Goal: Task Accomplishment & Management: Use online tool/utility

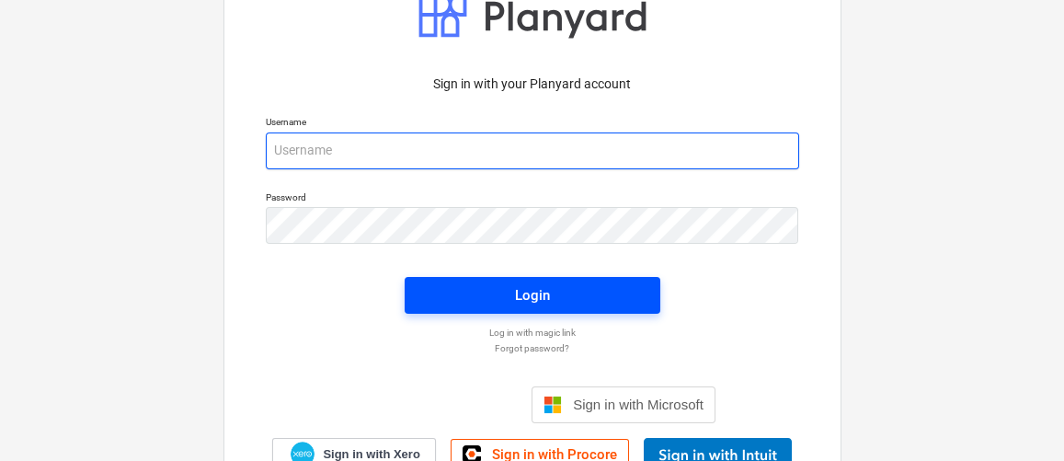
type input "[EMAIL_ADDRESS][DOMAIN_NAME]"
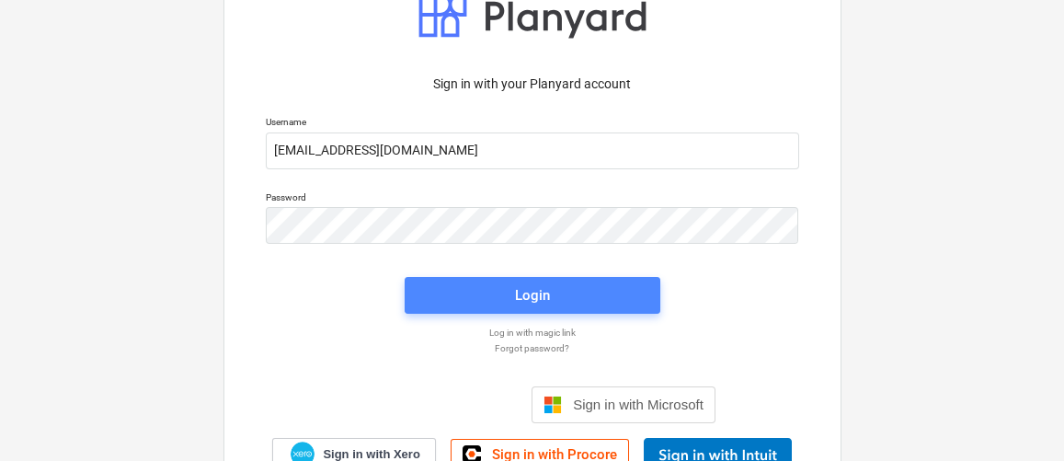
click at [549, 279] on button "Login" at bounding box center [533, 295] width 256 height 37
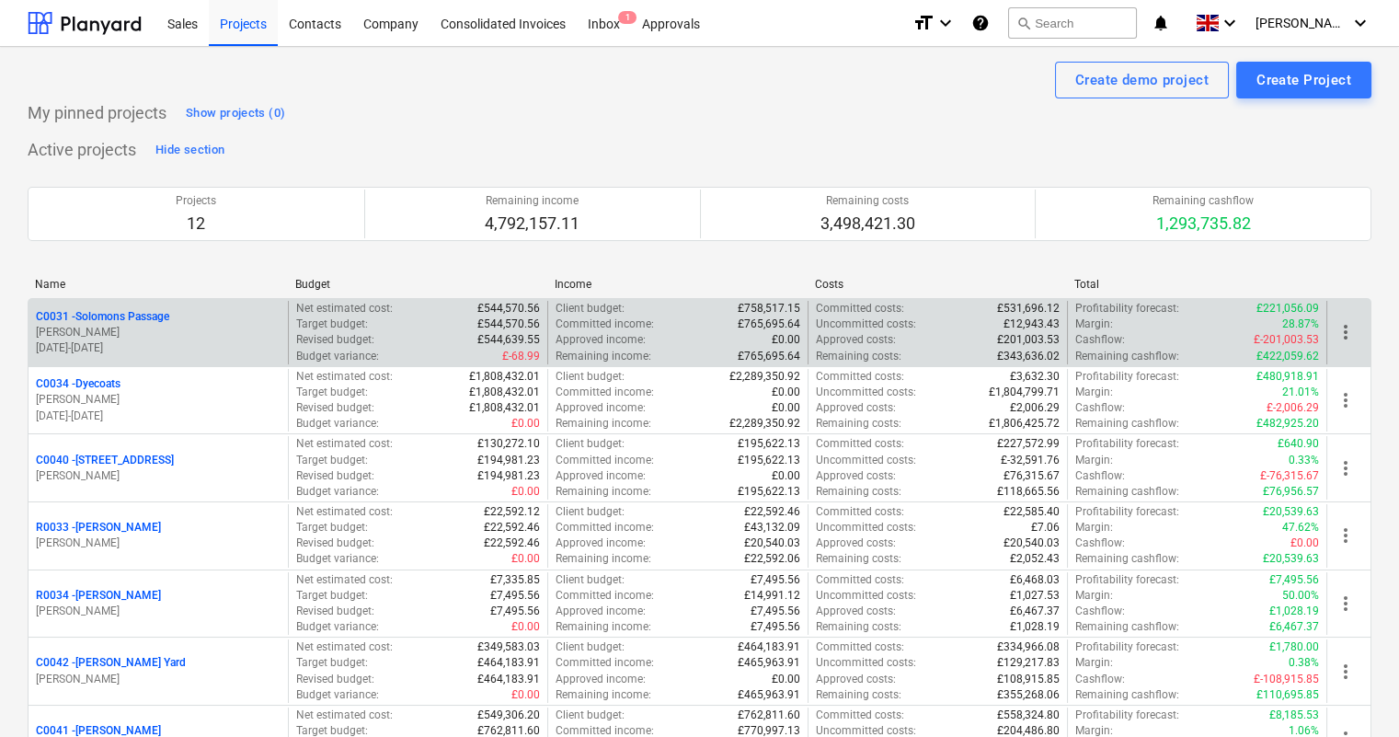
click at [144, 314] on p "C0031 - Solomons Passage" at bounding box center [102, 317] width 133 height 16
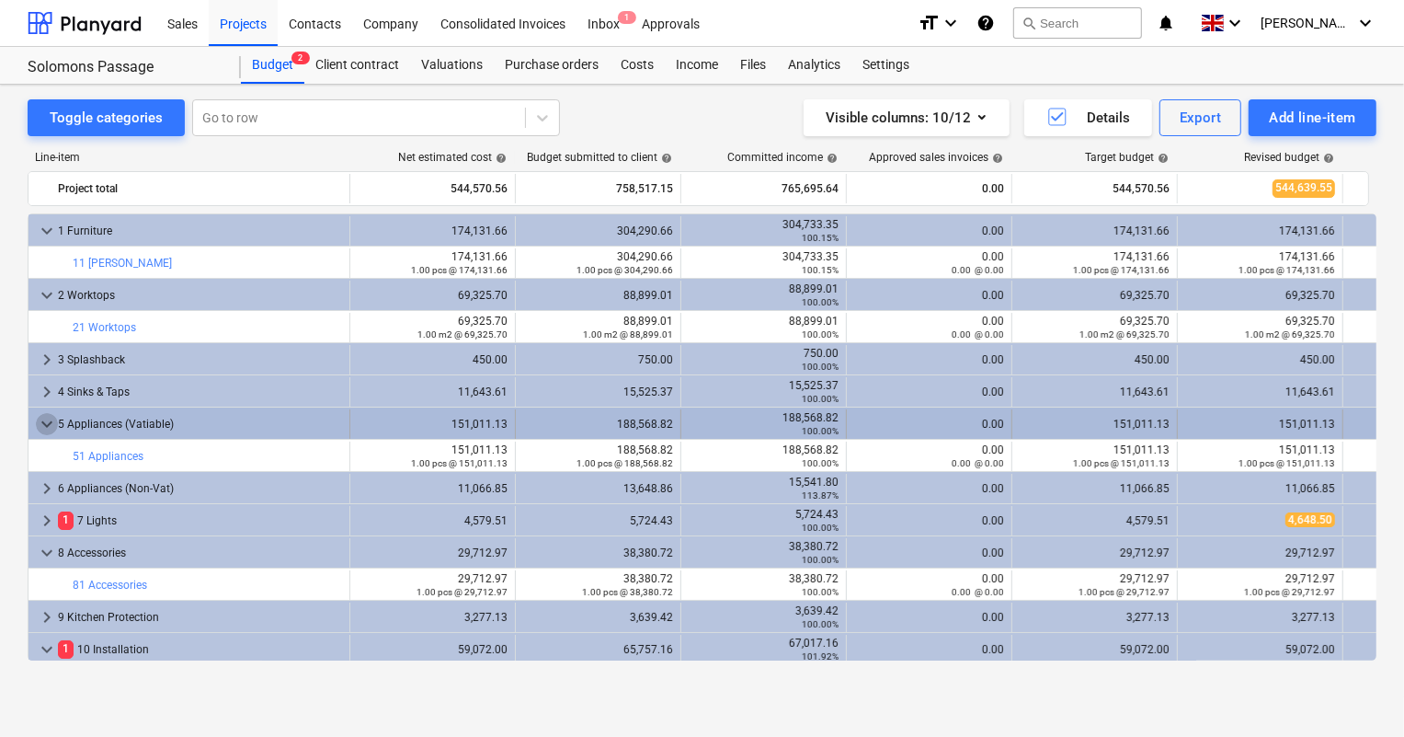
click at [40, 422] on span "keyboard_arrow_down" at bounding box center [47, 424] width 22 height 22
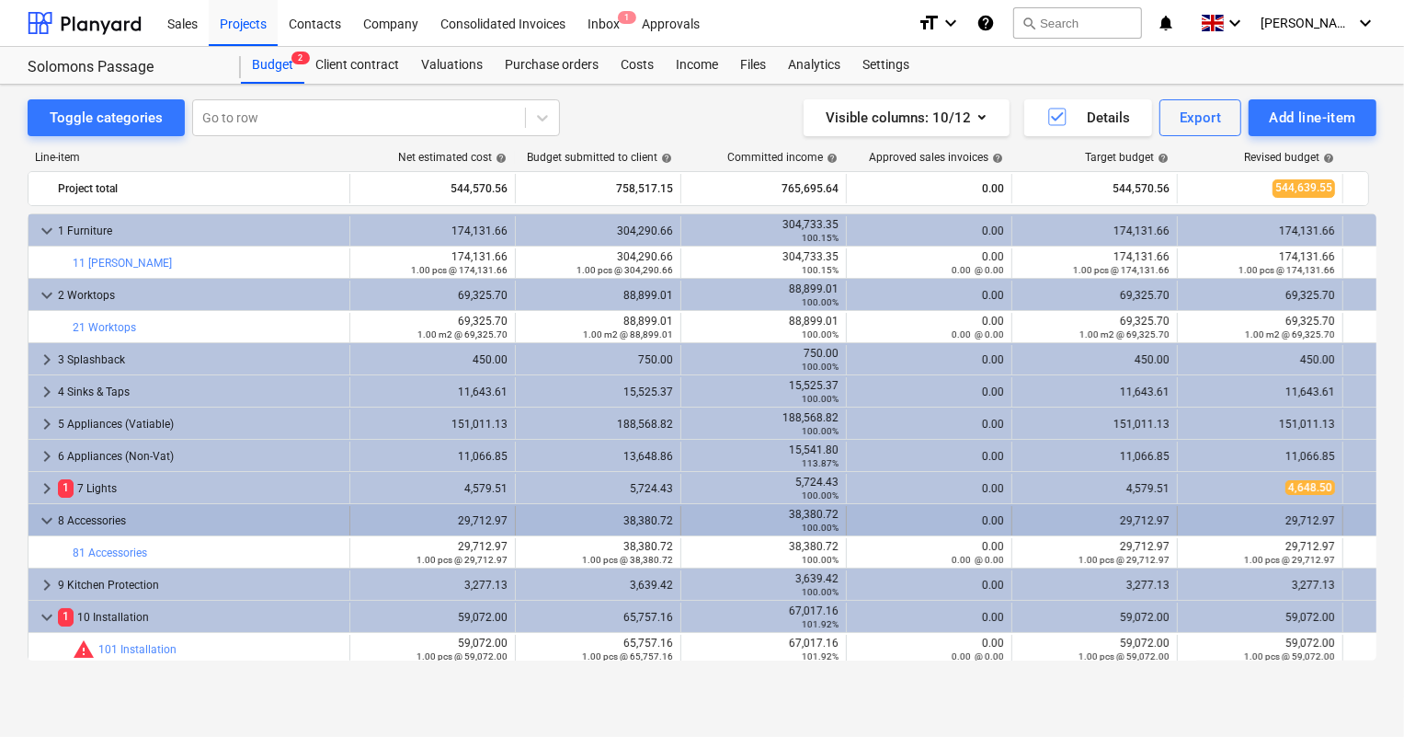
click at [49, 460] on span "keyboard_arrow_down" at bounding box center [47, 521] width 22 height 22
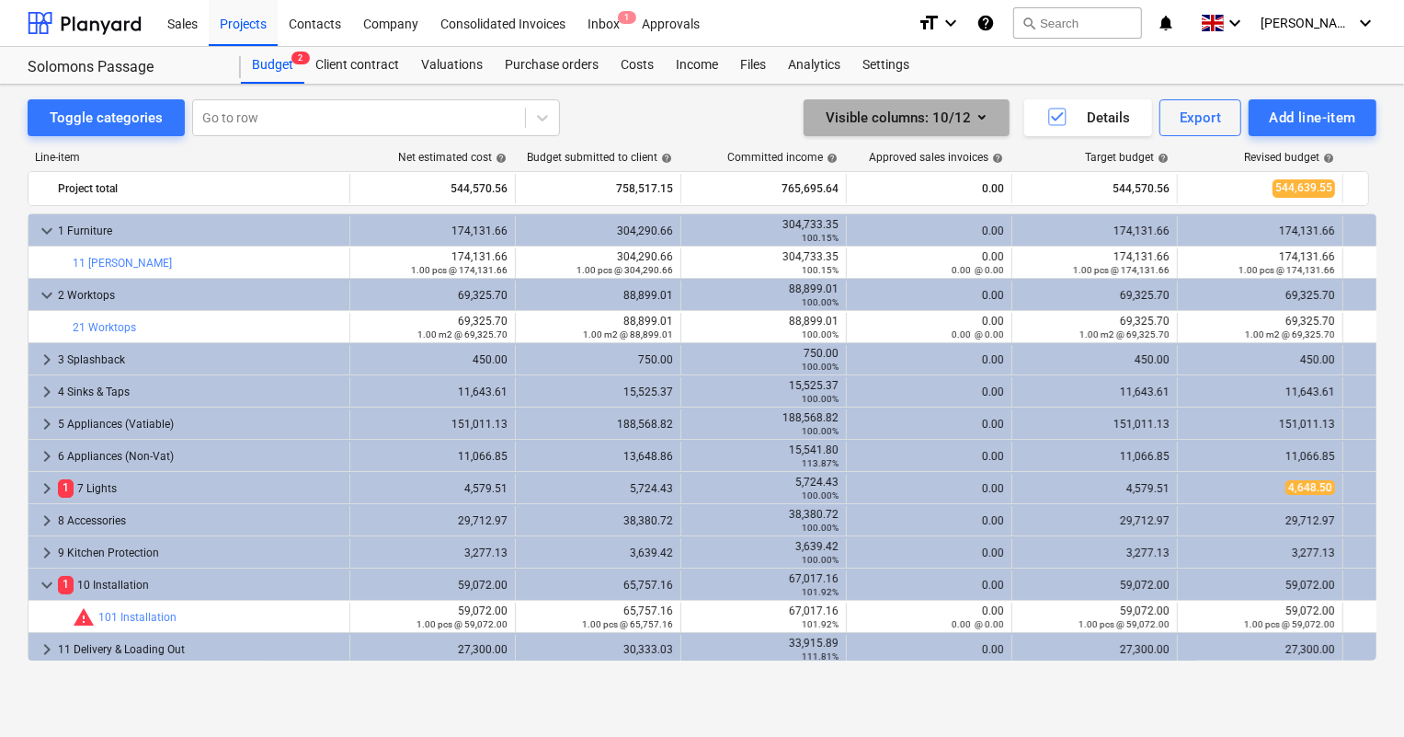
click at [987, 110] on icon "button" at bounding box center [982, 117] width 22 height 22
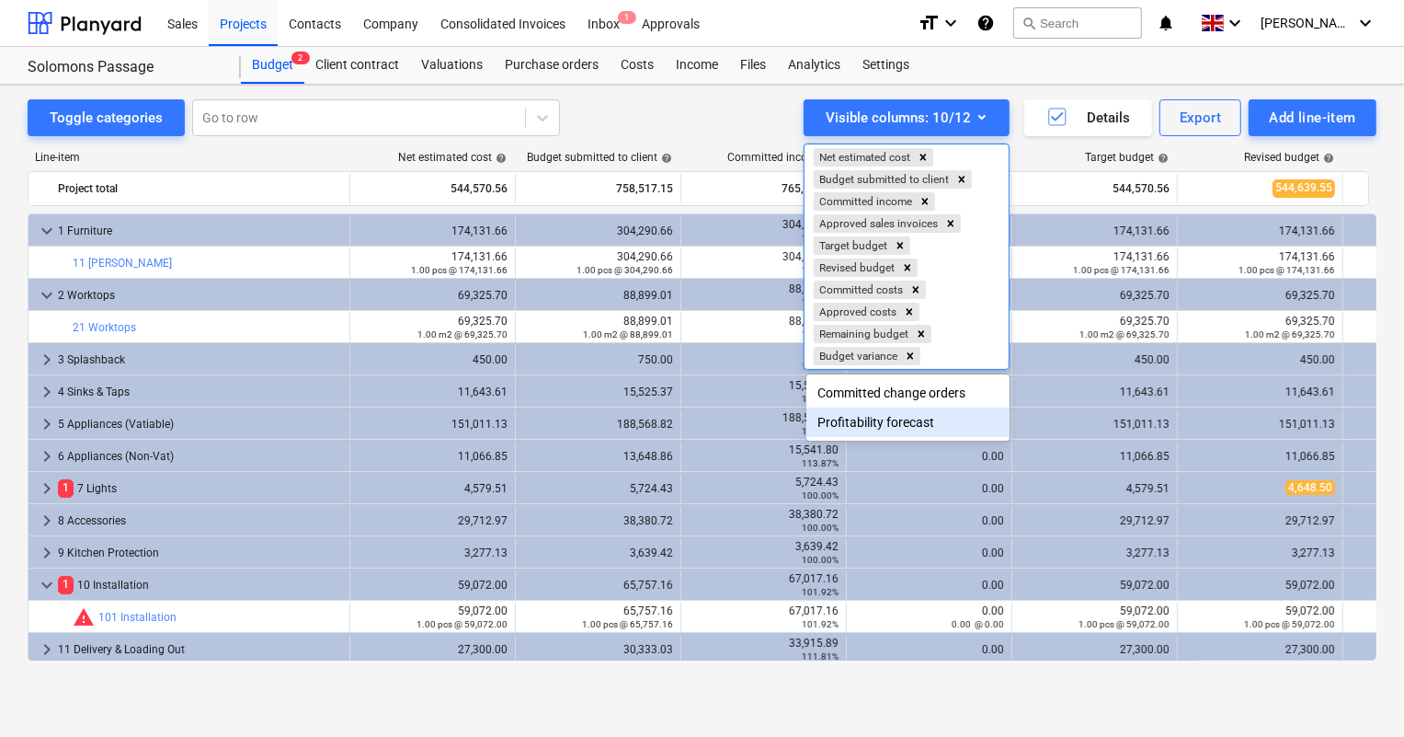
click at [891, 430] on div "Profitability forecast" at bounding box center [908, 421] width 202 height 29
click at [957, 460] on div at bounding box center [702, 368] width 1404 height 737
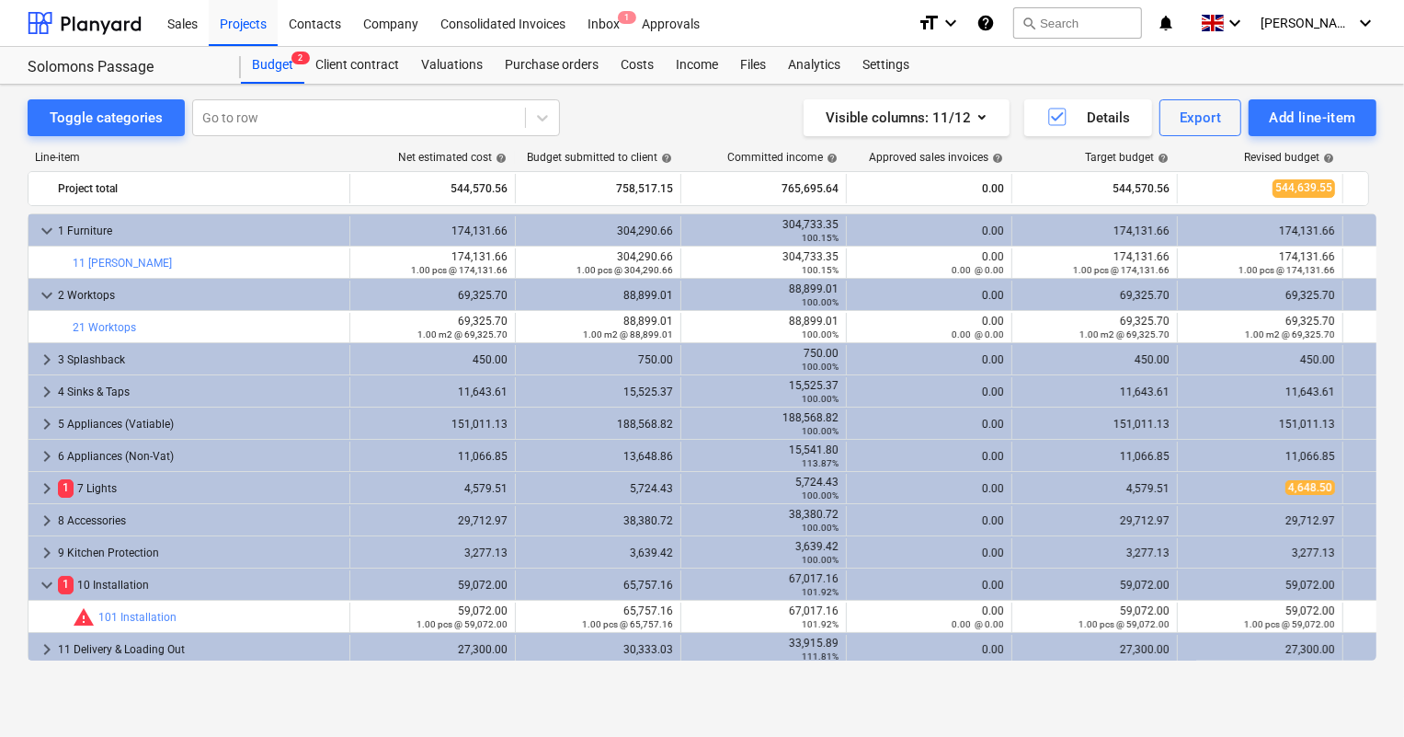
click at [1001, 460] on div "Toggle categories Go to row Visible columns : 11/12 Details Export Add line-ite…" at bounding box center [702, 411] width 1404 height 652
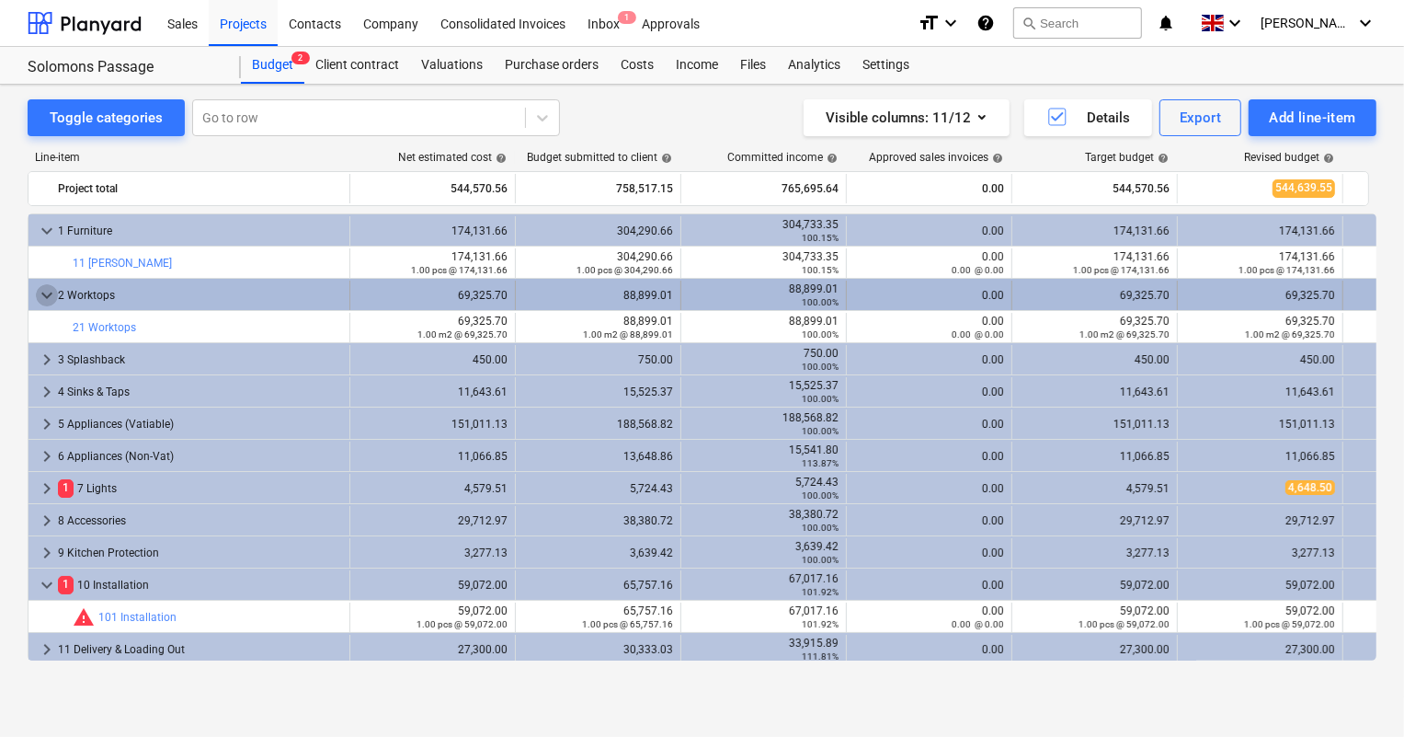
click at [48, 297] on span "keyboard_arrow_down" at bounding box center [47, 295] width 22 height 22
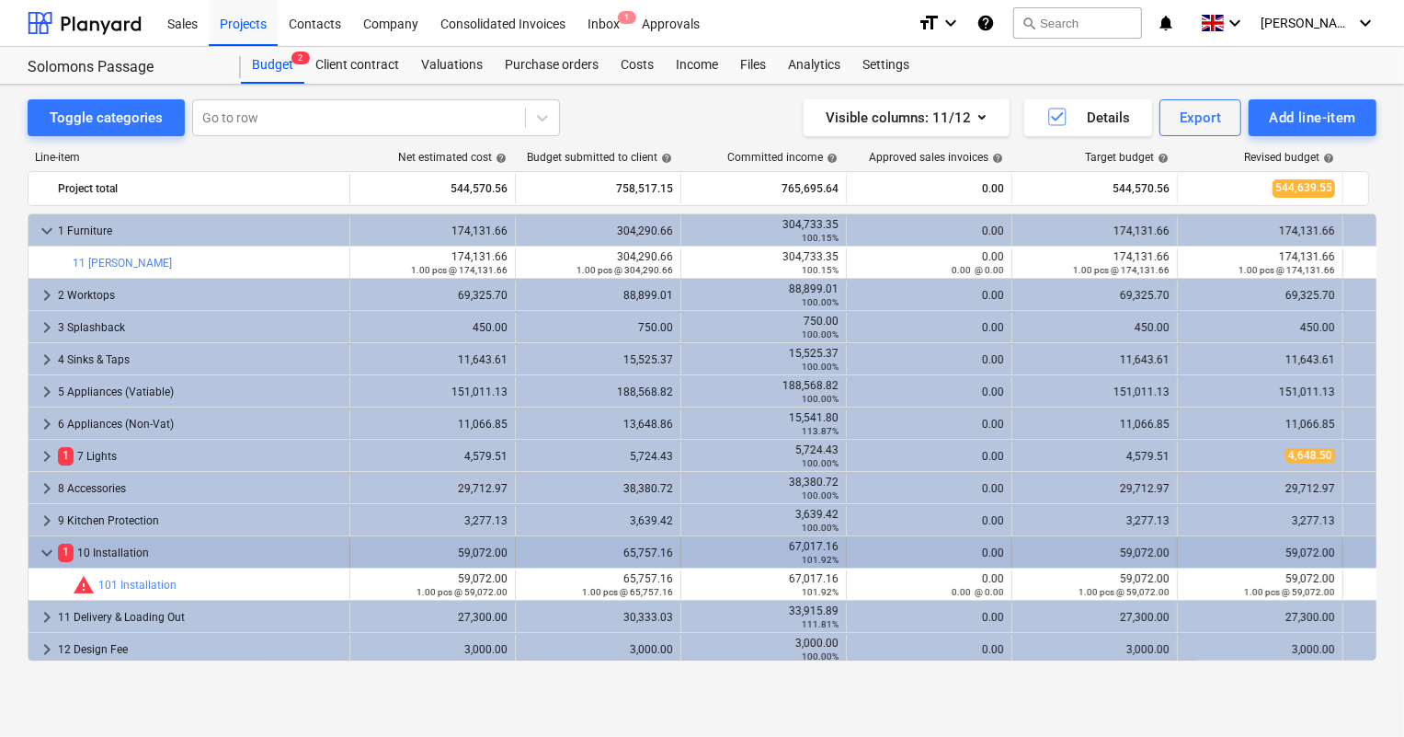
click at [46, 460] on span "keyboard_arrow_down" at bounding box center [47, 553] width 22 height 22
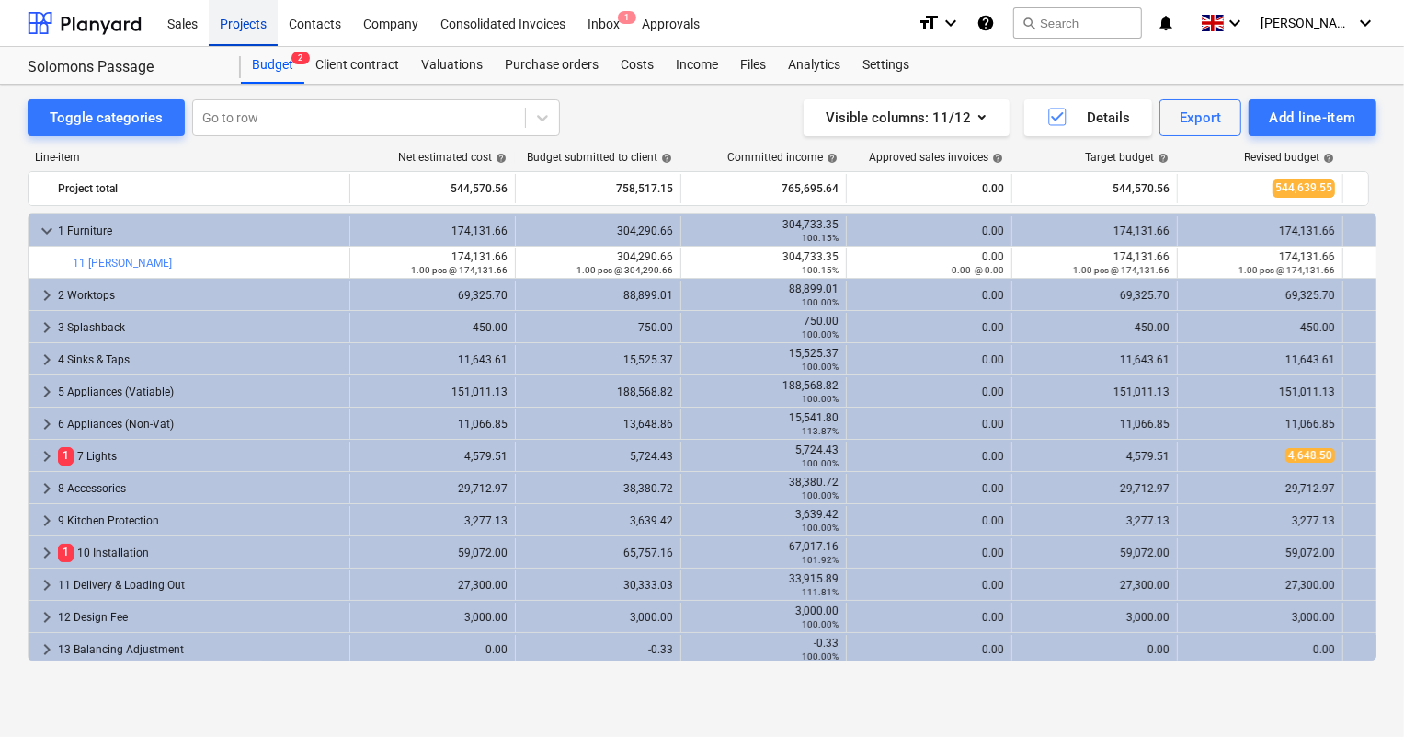
click at [249, 25] on div "Projects" at bounding box center [243, 22] width 69 height 47
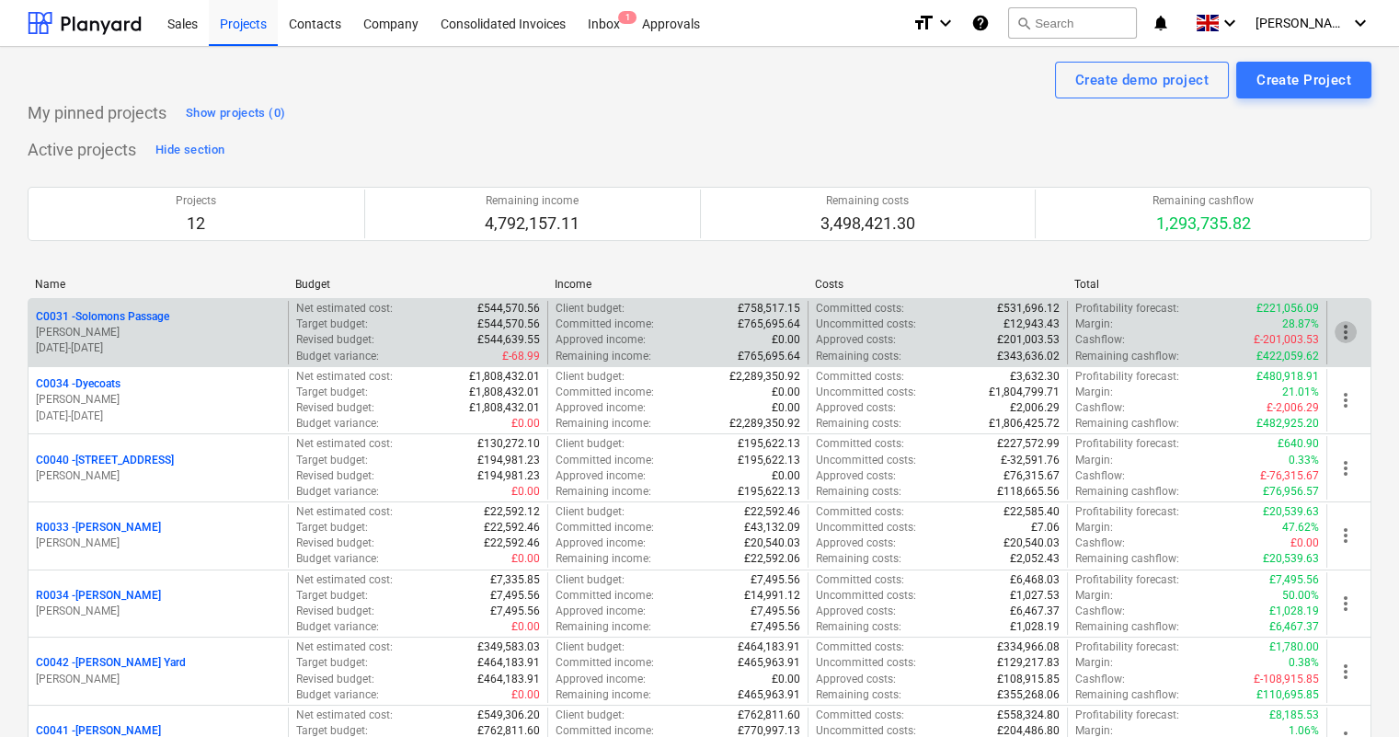
click at [1069, 327] on span "more_vert" at bounding box center [1346, 332] width 22 height 22
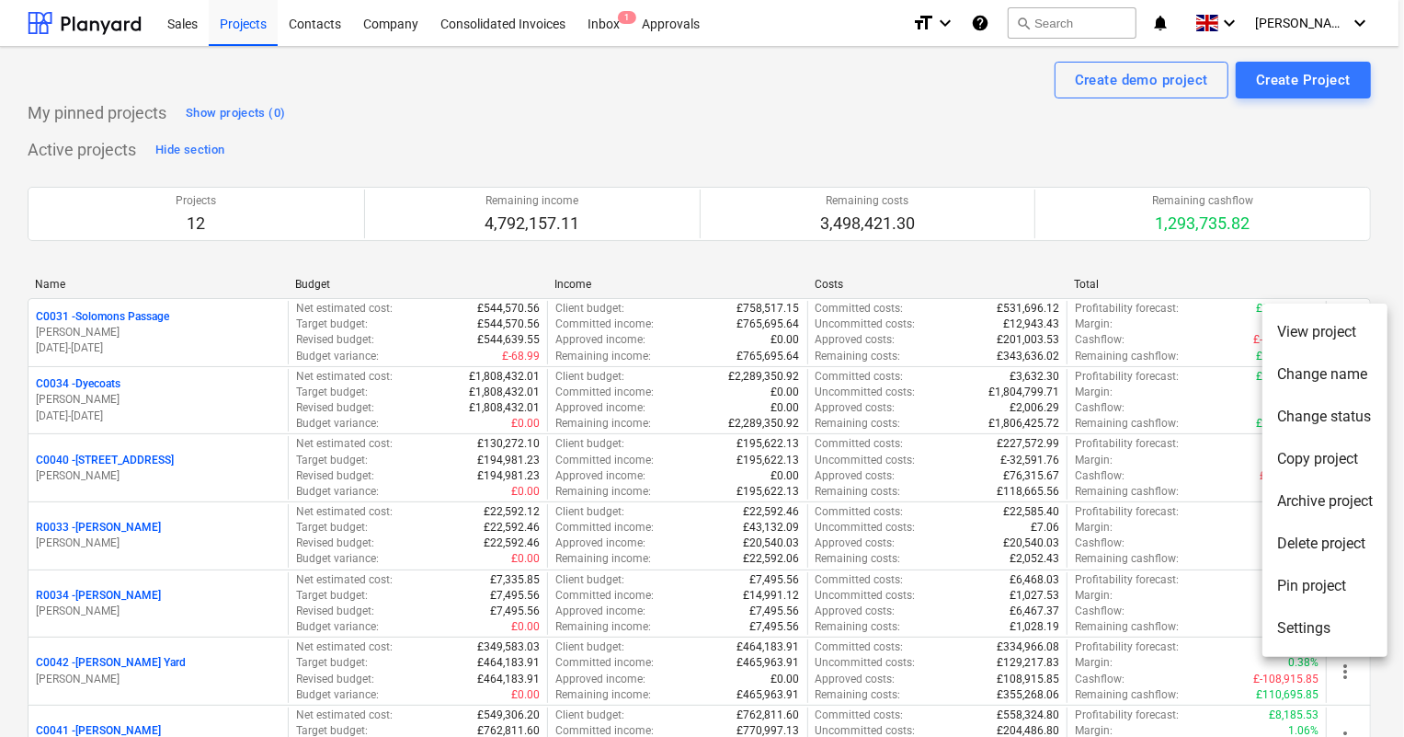
click at [1069, 269] on div at bounding box center [702, 368] width 1404 height 737
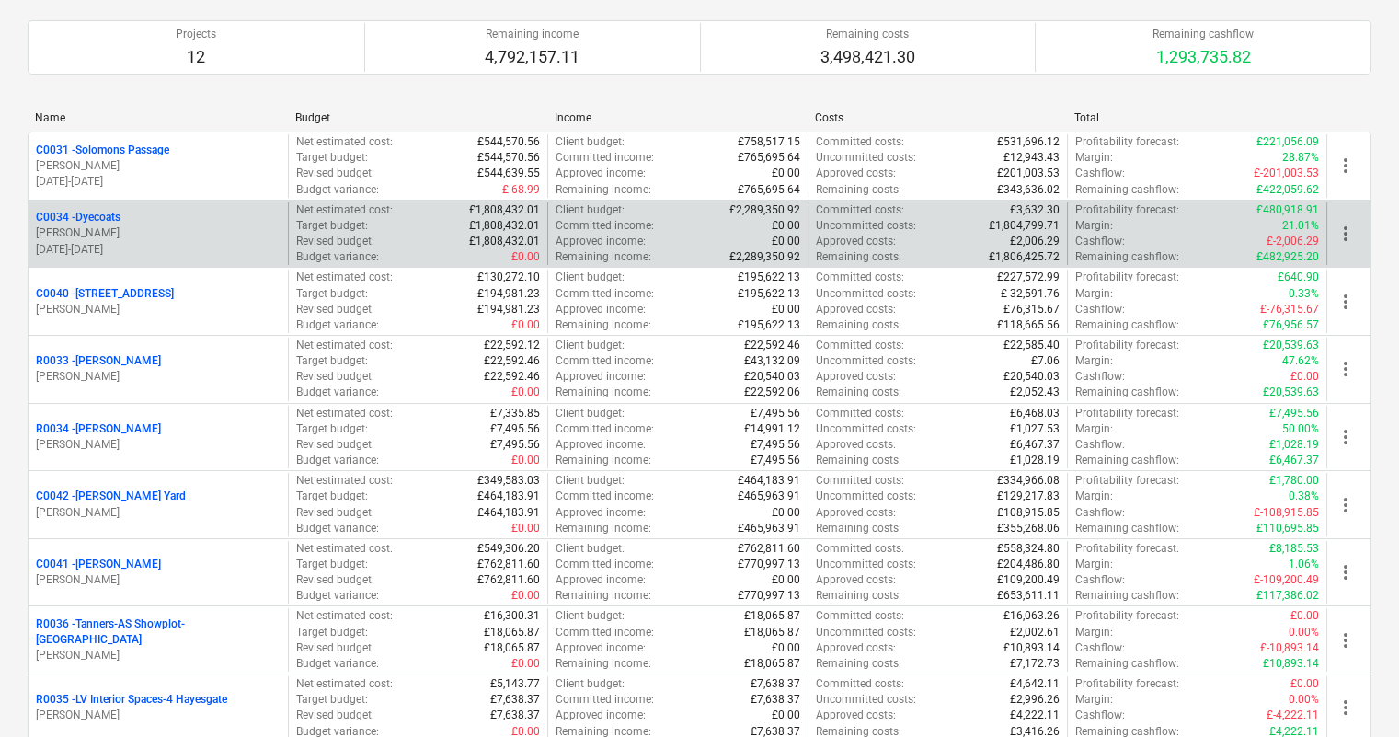
scroll to position [501, 0]
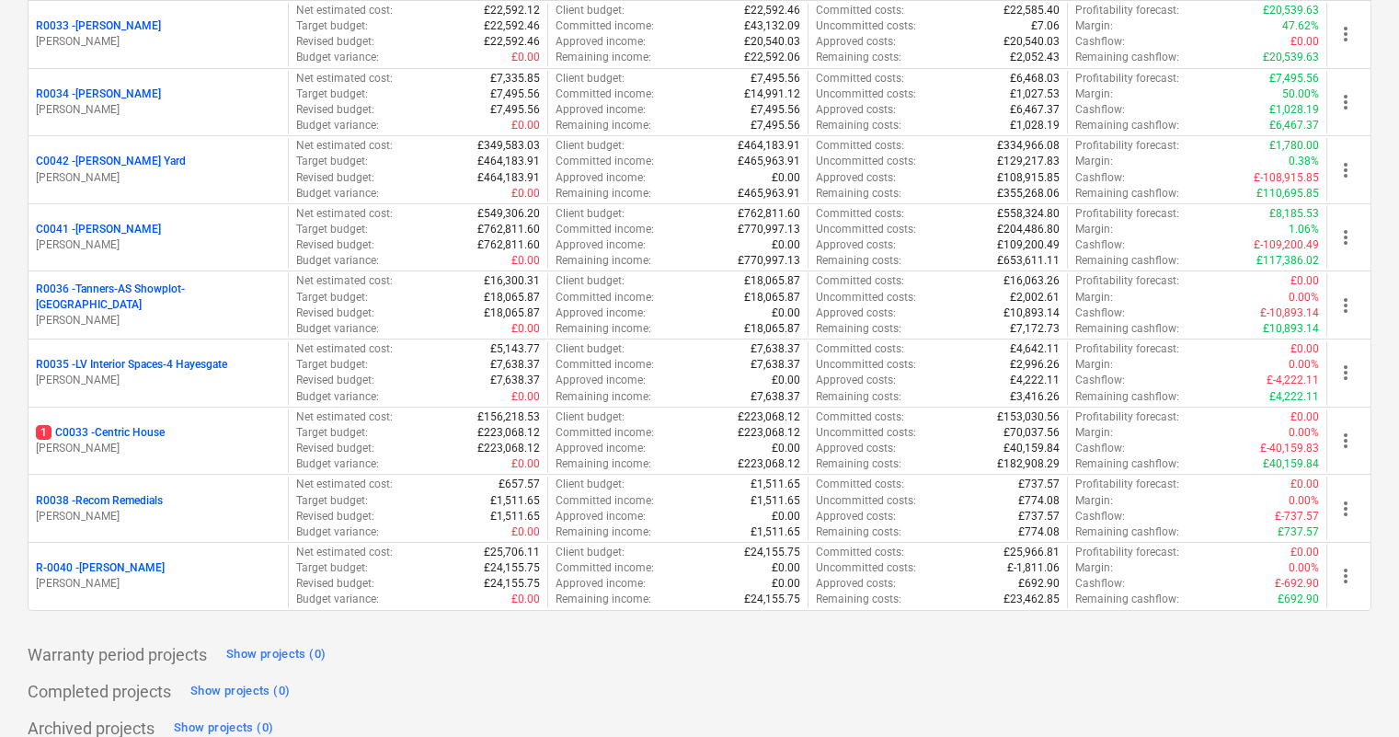
click at [500, 460] on div "Warranty period projects Show projects (0)" at bounding box center [700, 654] width 1344 height 29
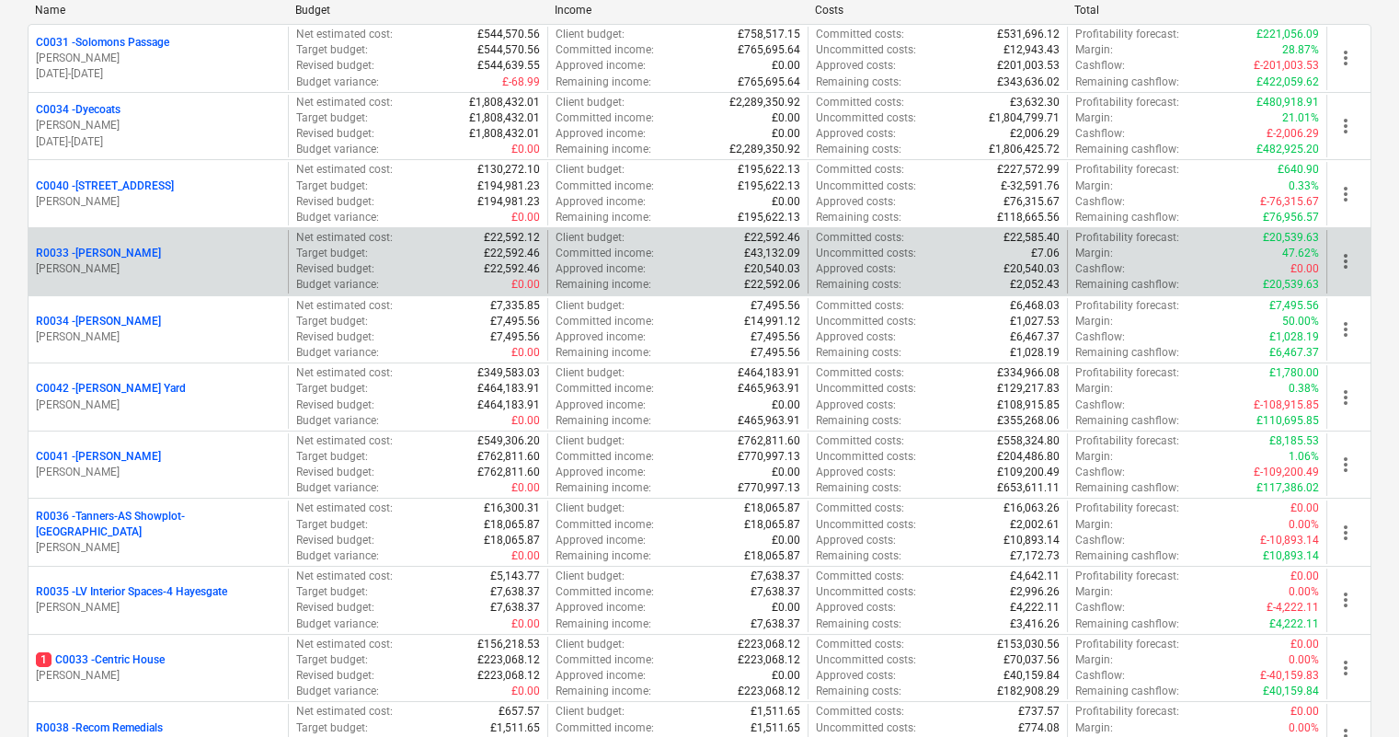
scroll to position [0, 0]
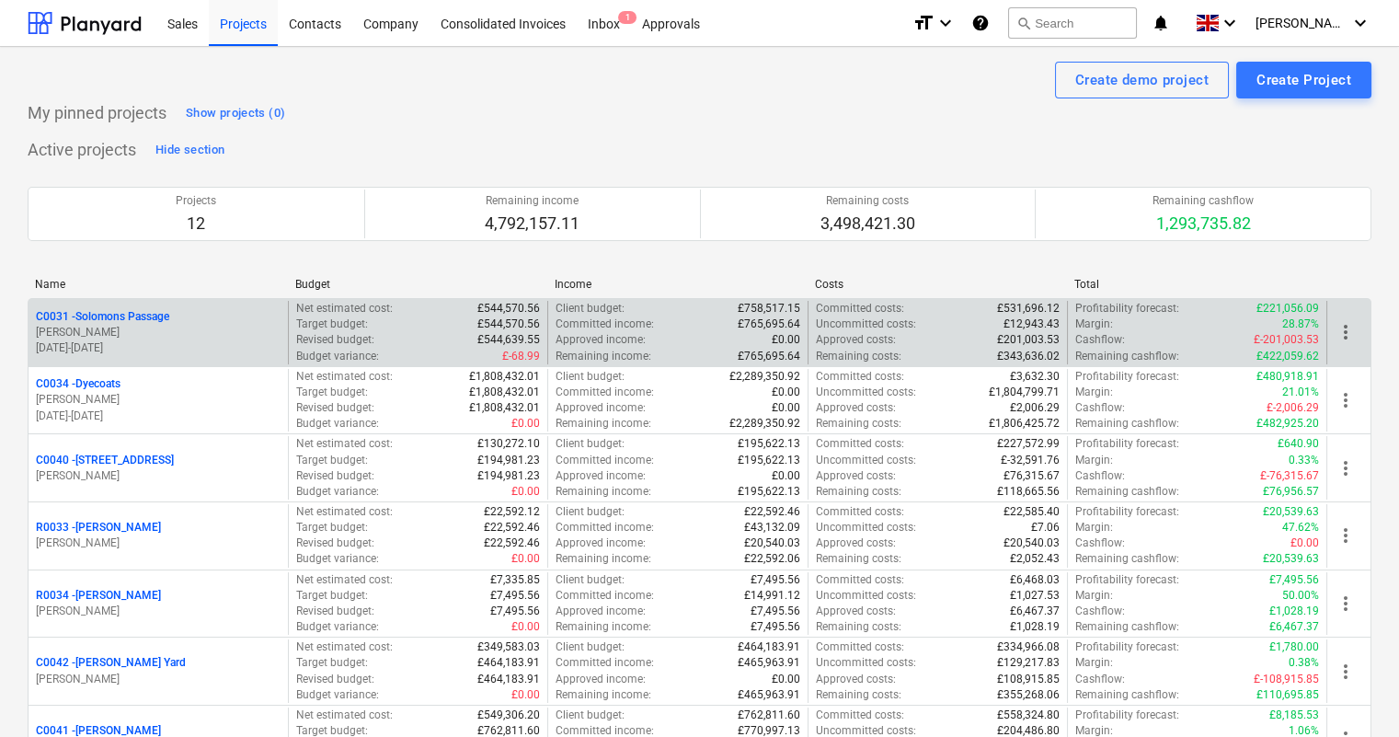
drag, startPoint x: 128, startPoint y: 309, endPoint x: 431, endPoint y: 323, distance: 303.8
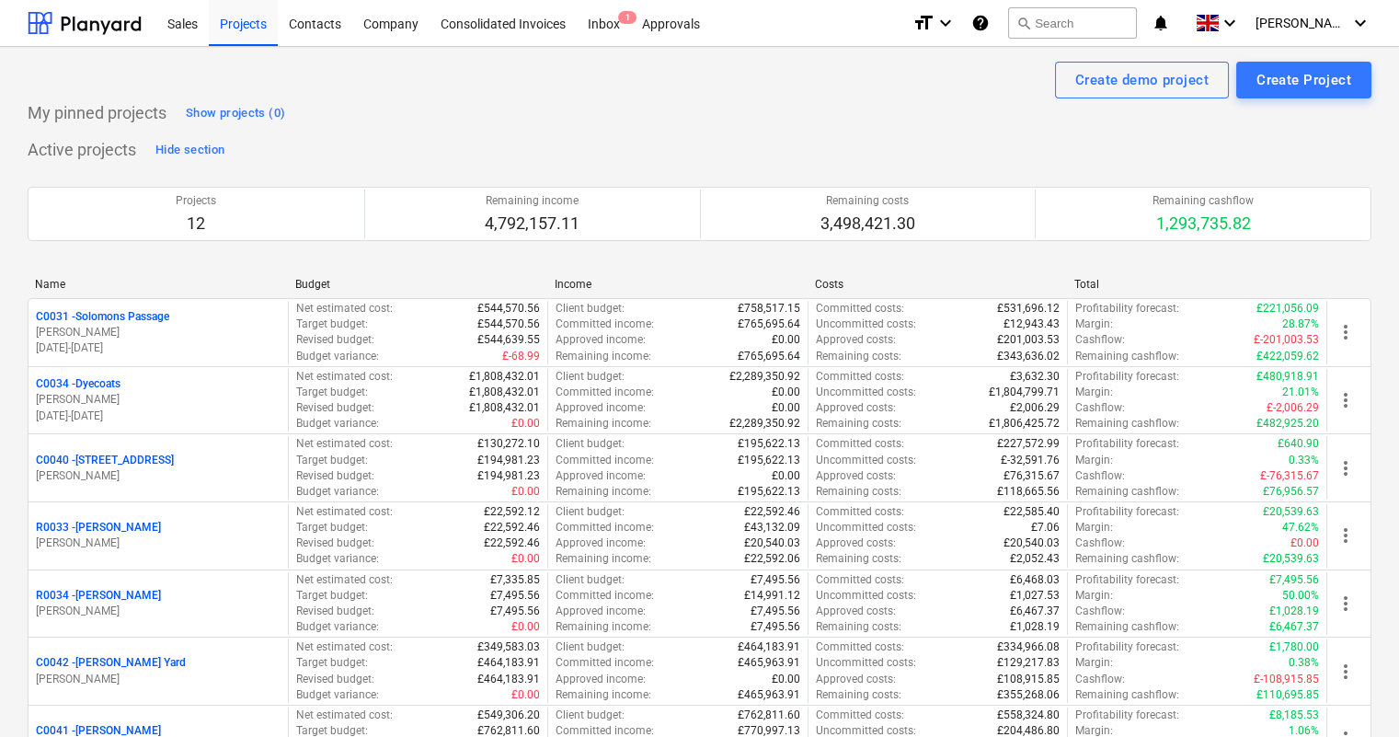
click at [128, 310] on p "C0031 - Solomons Passage" at bounding box center [102, 317] width 133 height 16
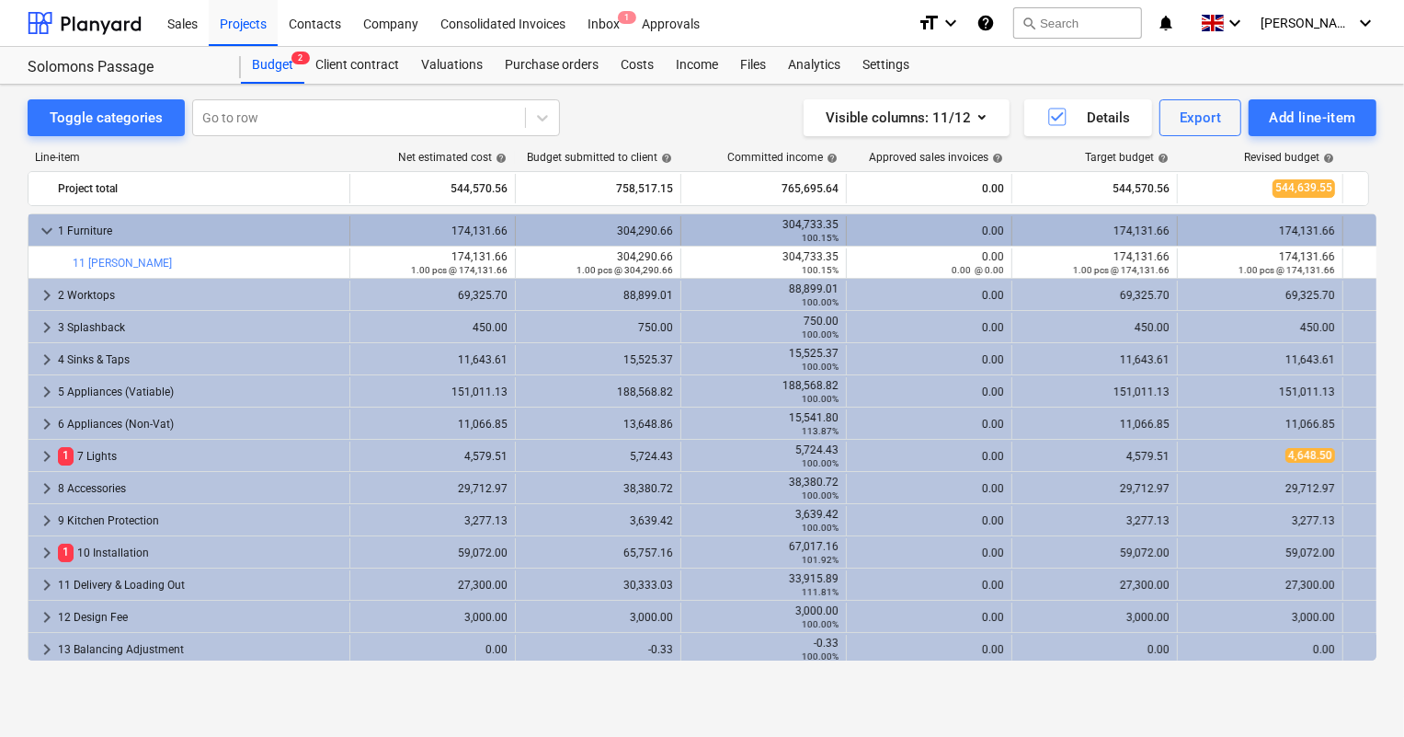
click at [45, 226] on span "keyboard_arrow_down" at bounding box center [47, 231] width 22 height 22
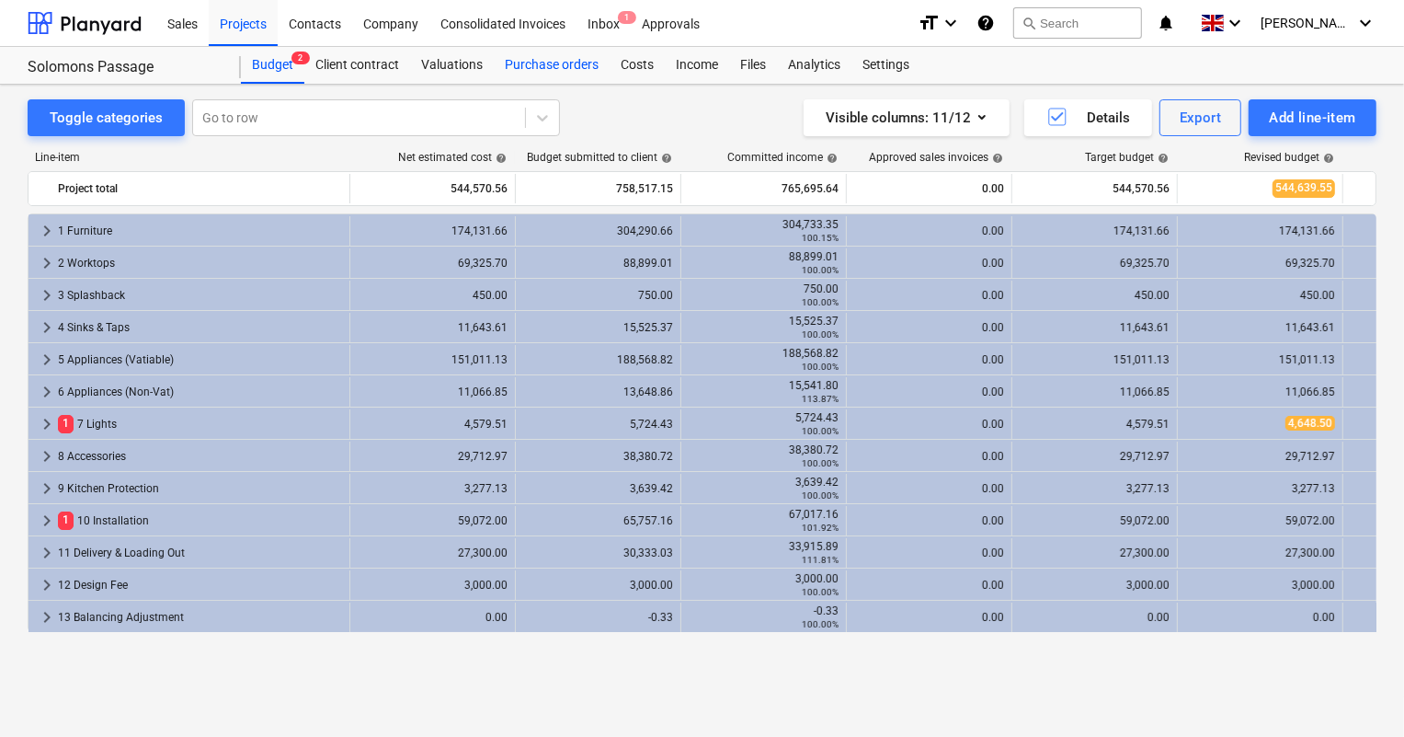
click at [548, 59] on div "Purchase orders" at bounding box center [552, 65] width 116 height 37
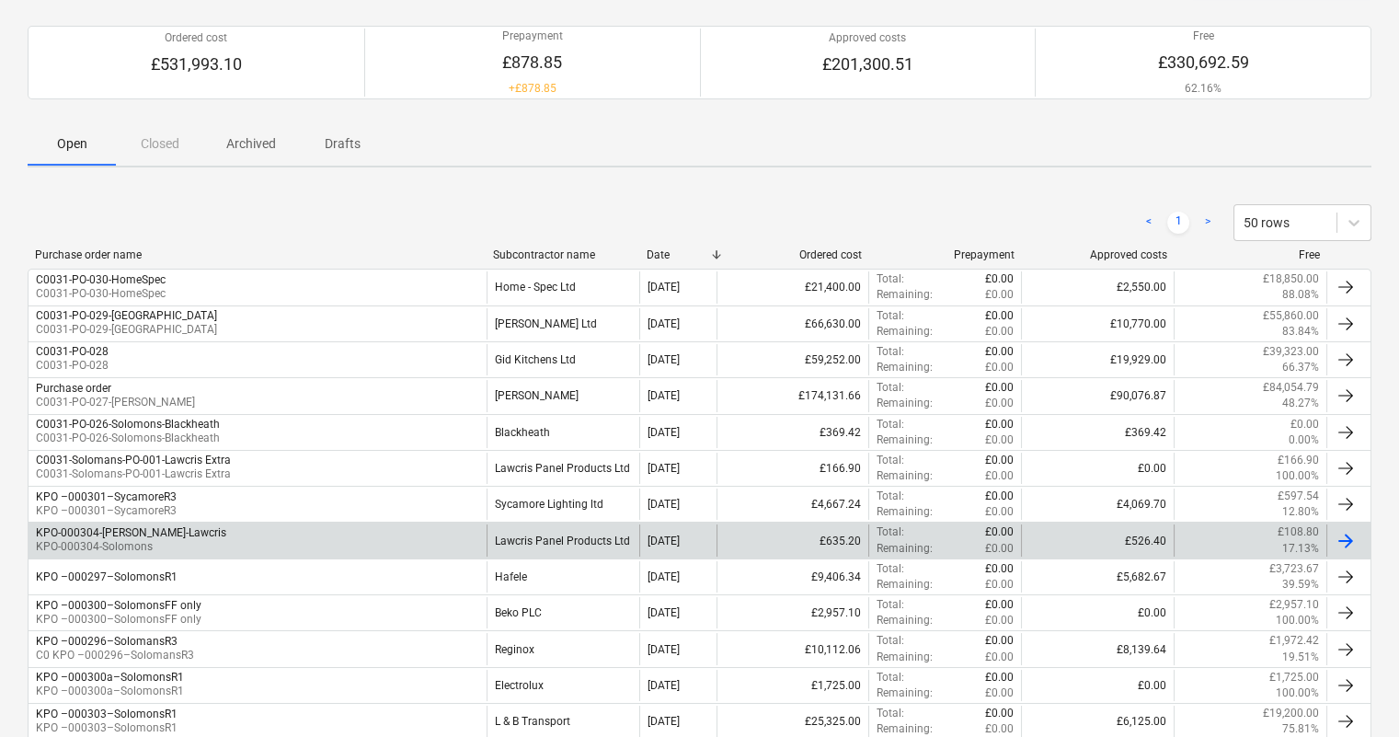
scroll to position [250, 0]
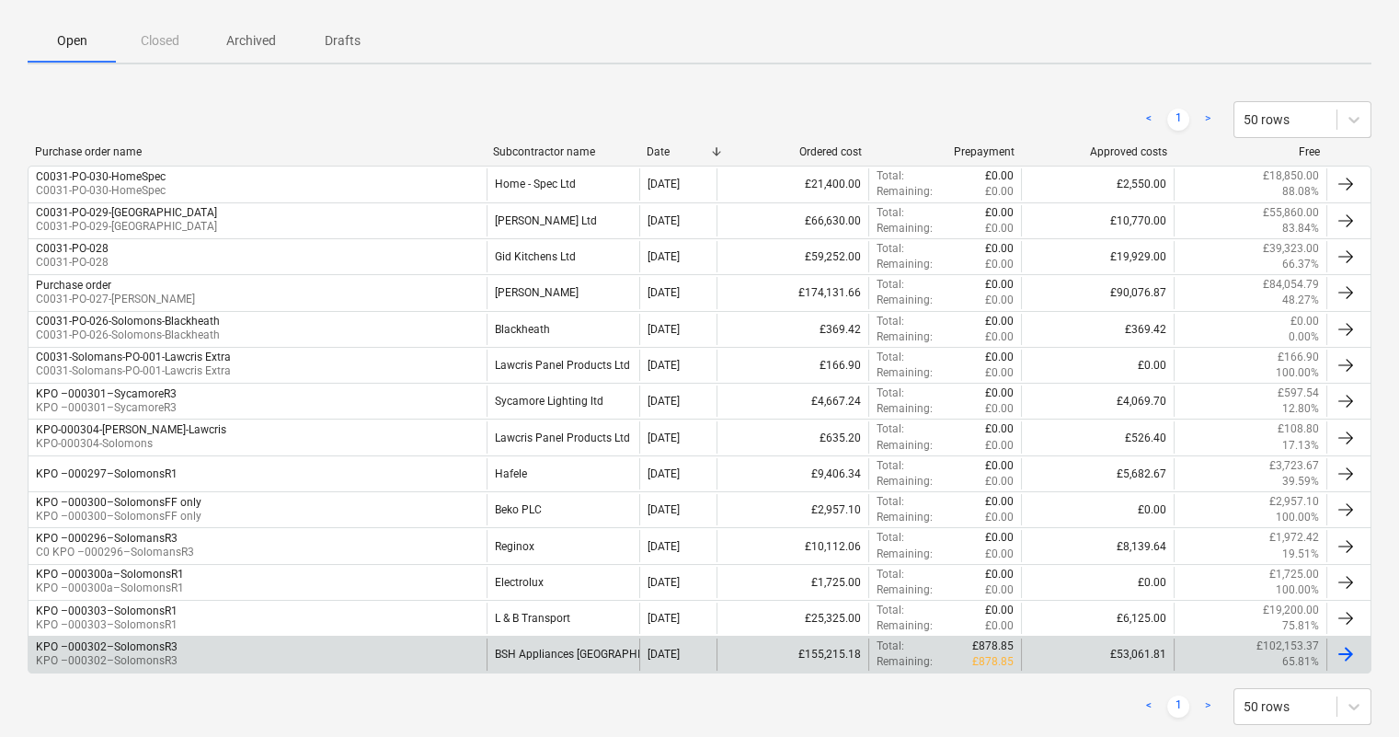
click at [190, 460] on div "KPO –000302–SolomonsR3 KPO –000302–SolomonsR3" at bounding box center [258, 653] width 458 height 31
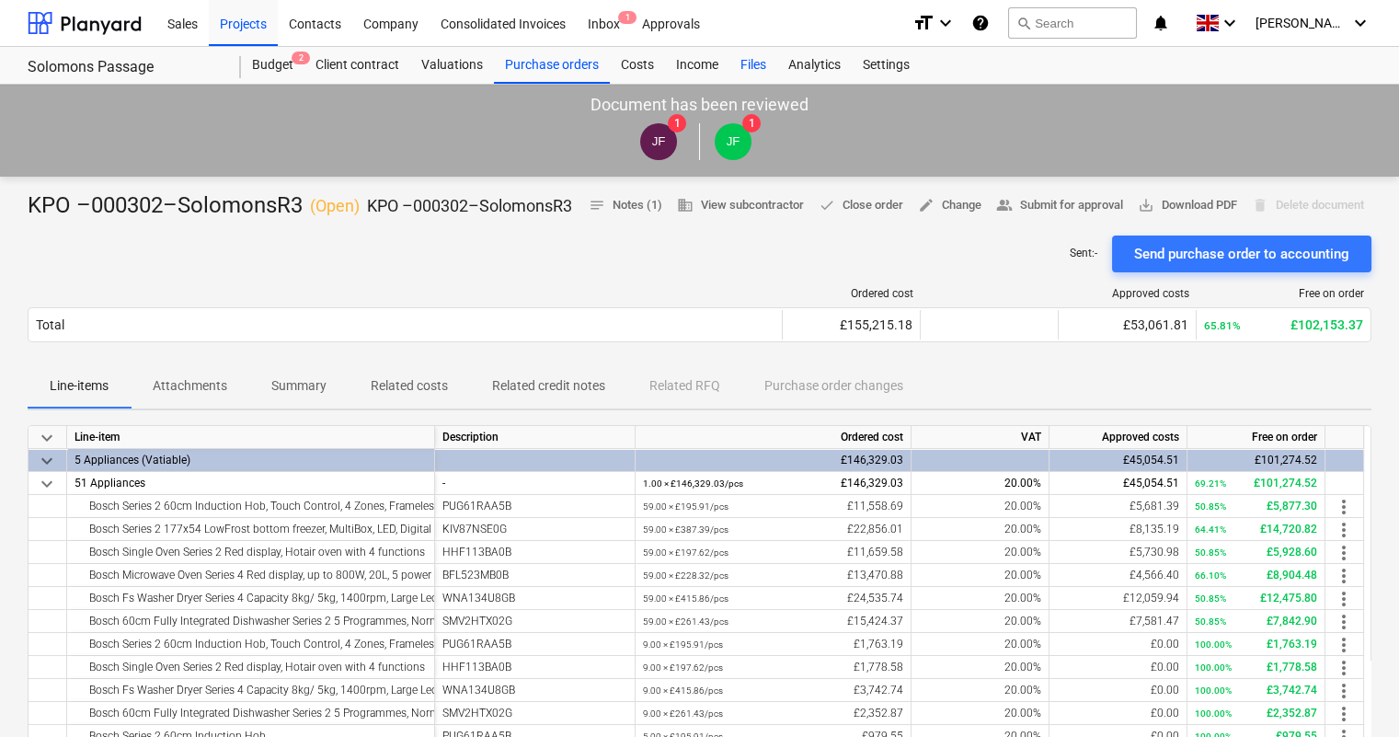
click at [764, 58] on div "Files" at bounding box center [753, 65] width 48 height 37
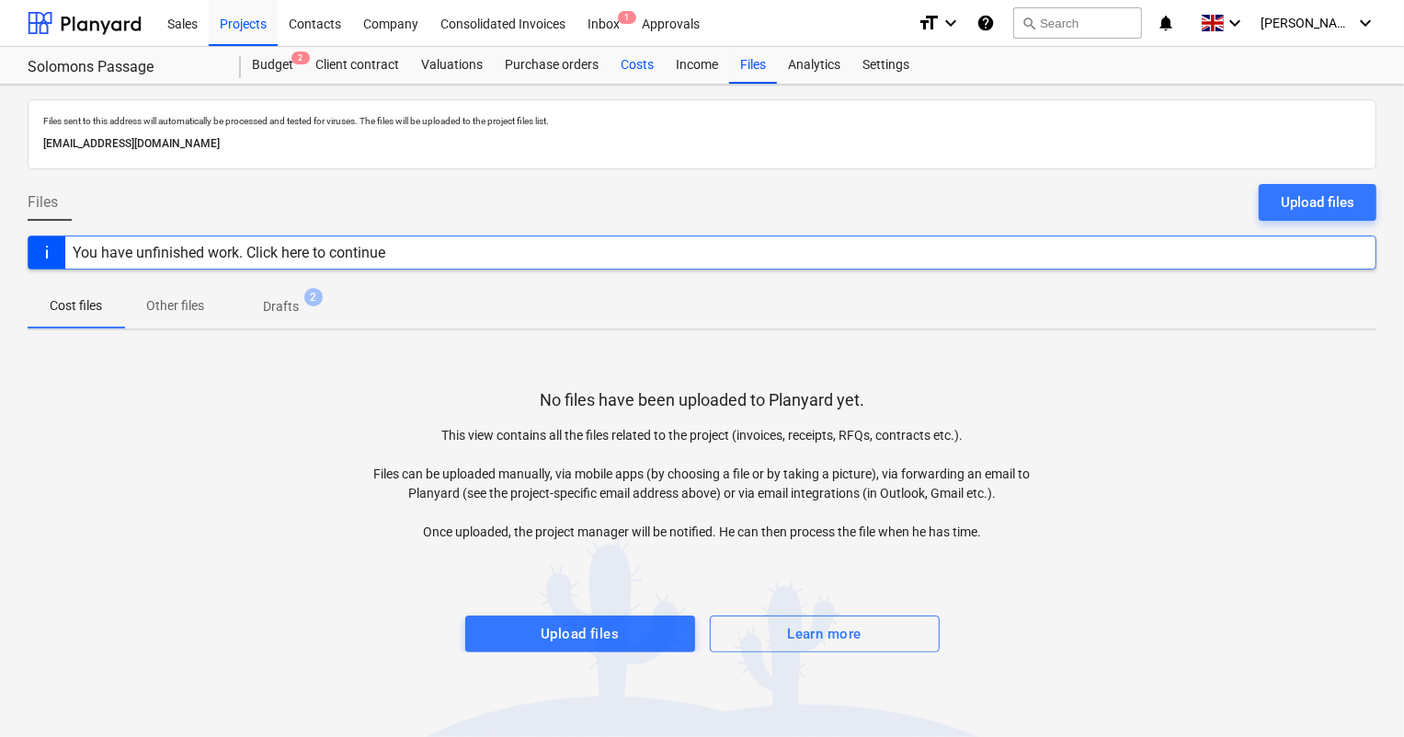
click at [644, 59] on div "Costs" at bounding box center [637, 65] width 55 height 37
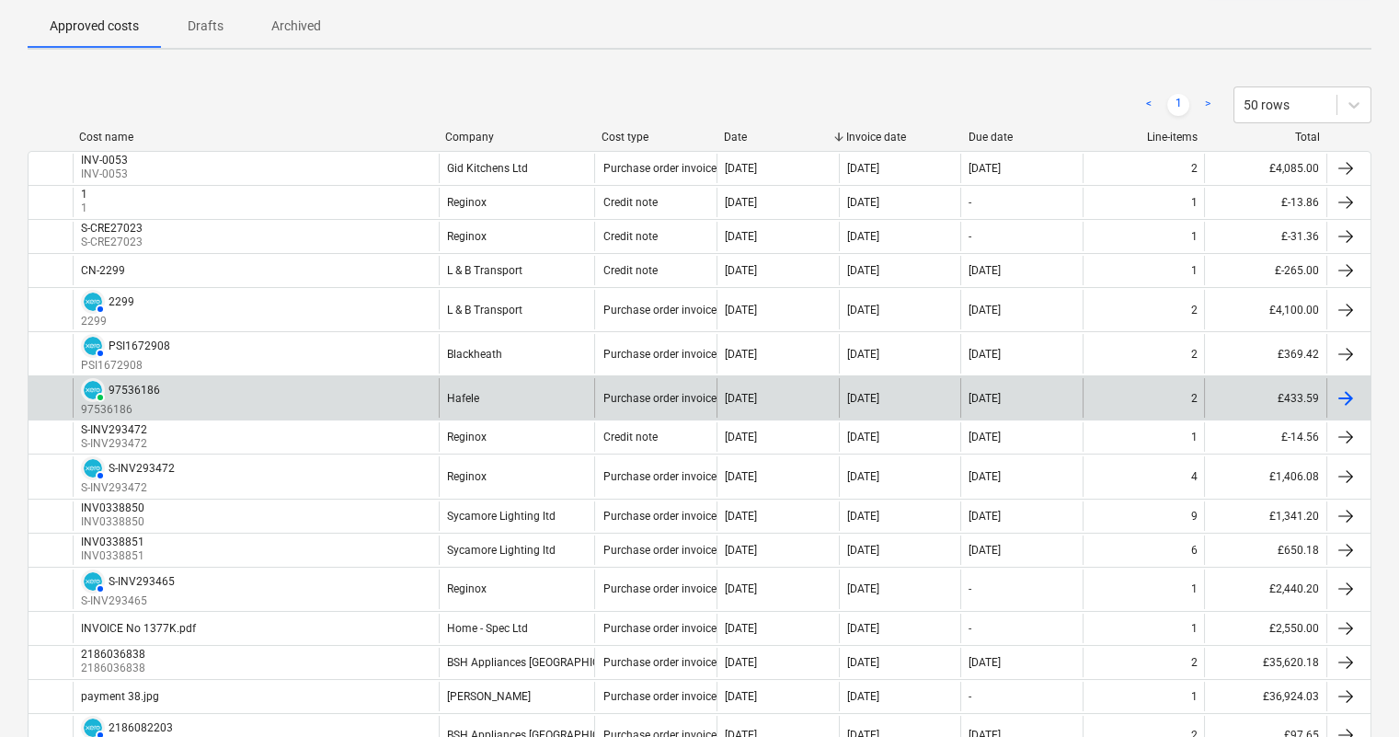
scroll to position [166, 0]
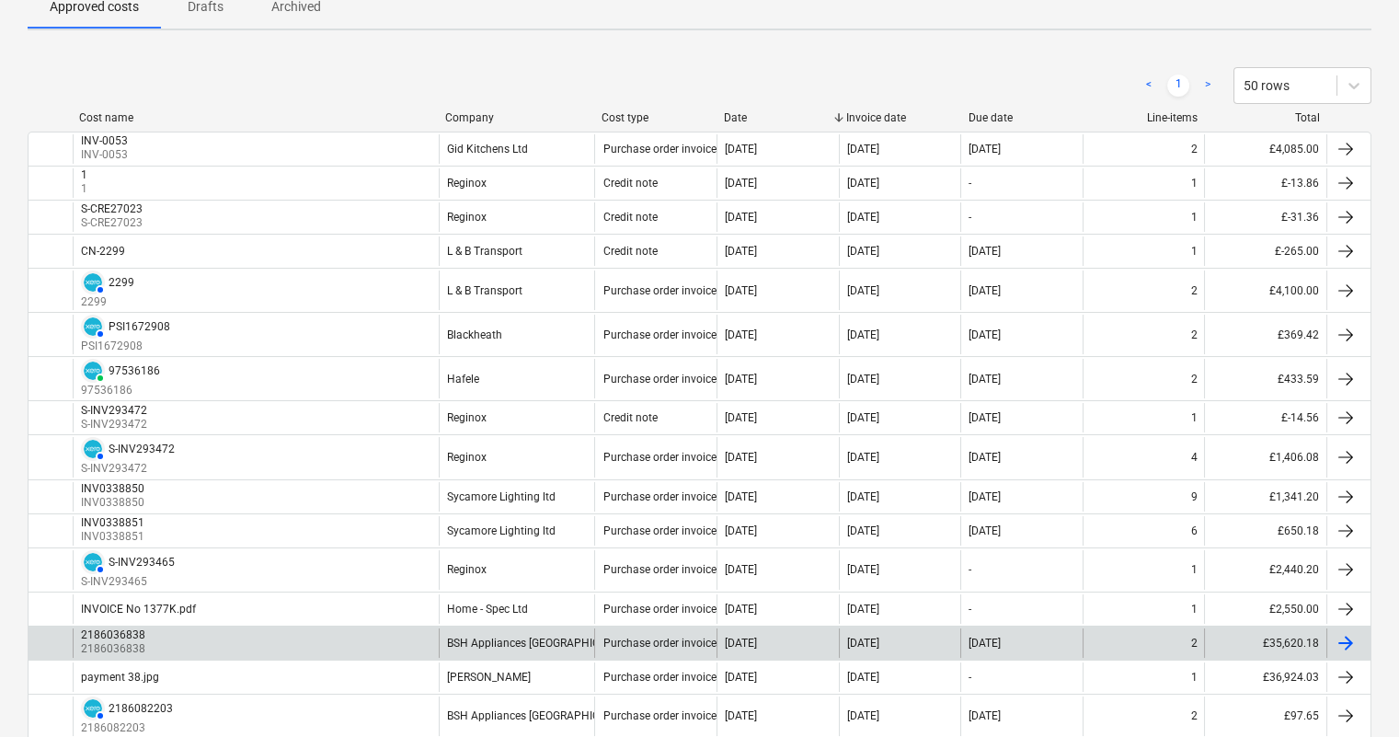
click at [211, 460] on div "2186036838 2186036838" at bounding box center [256, 642] width 366 height 29
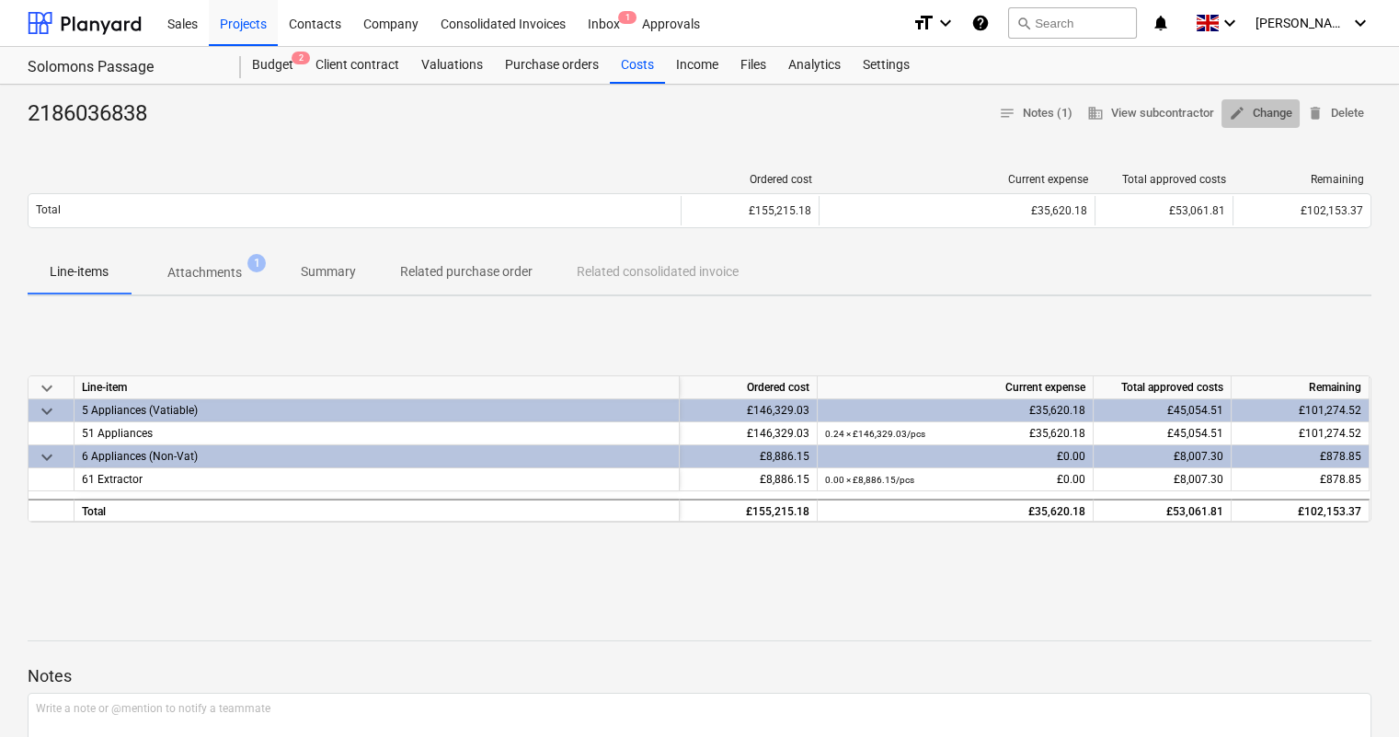
click at [1069, 114] on span "edit Change" at bounding box center [1260, 113] width 63 height 21
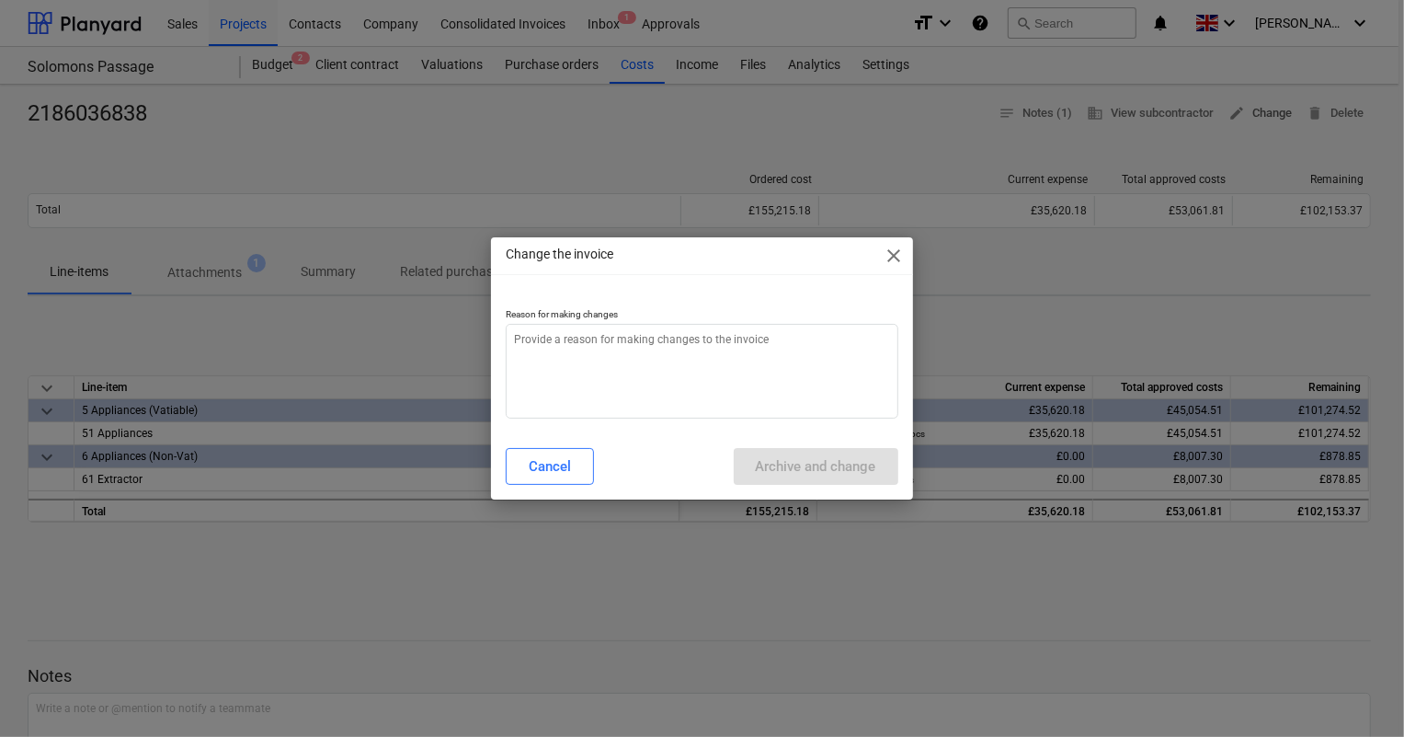
type textarea "x"
click at [736, 361] on textarea at bounding box center [702, 371] width 392 height 95
type textarea "a"
type textarea "x"
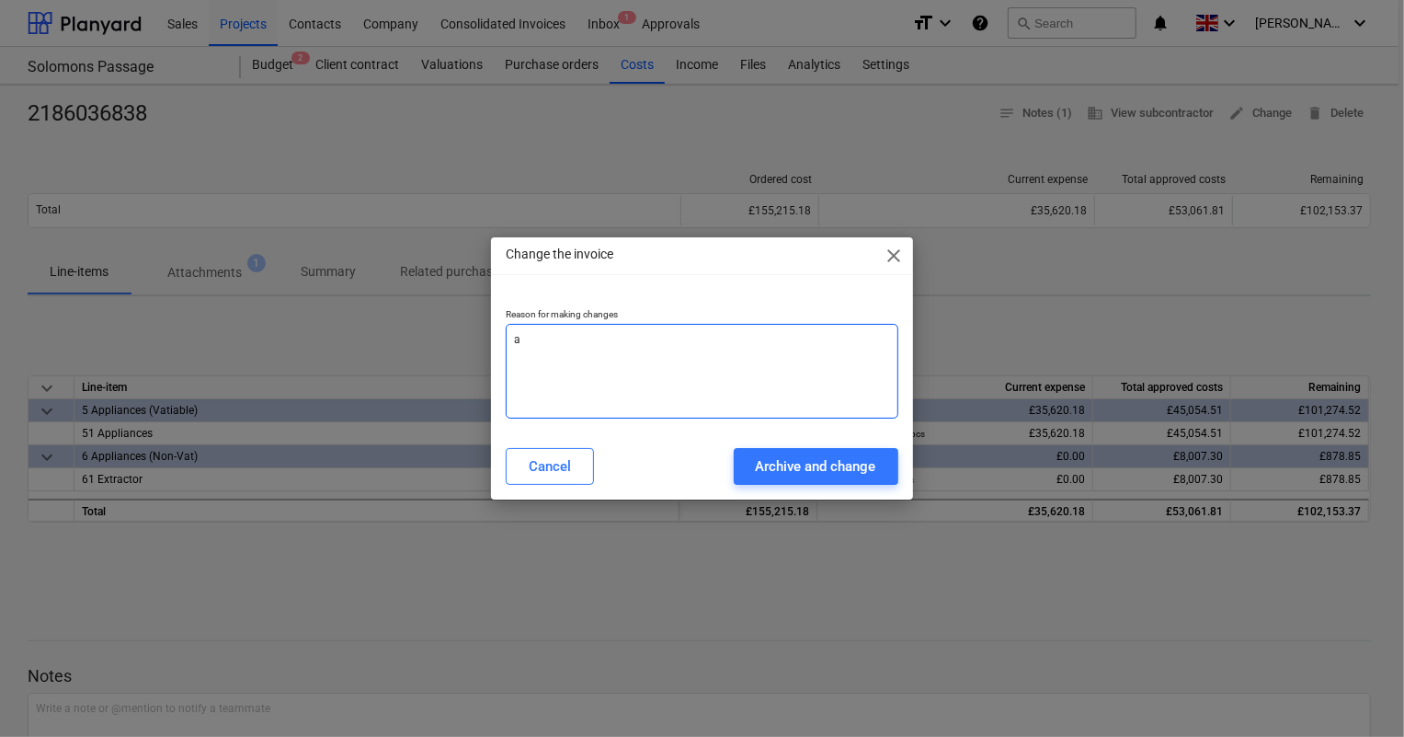
type textarea "am"
type textarea "x"
type textarea "ame"
type textarea "x"
type textarea "[MEDICAL_DATA]"
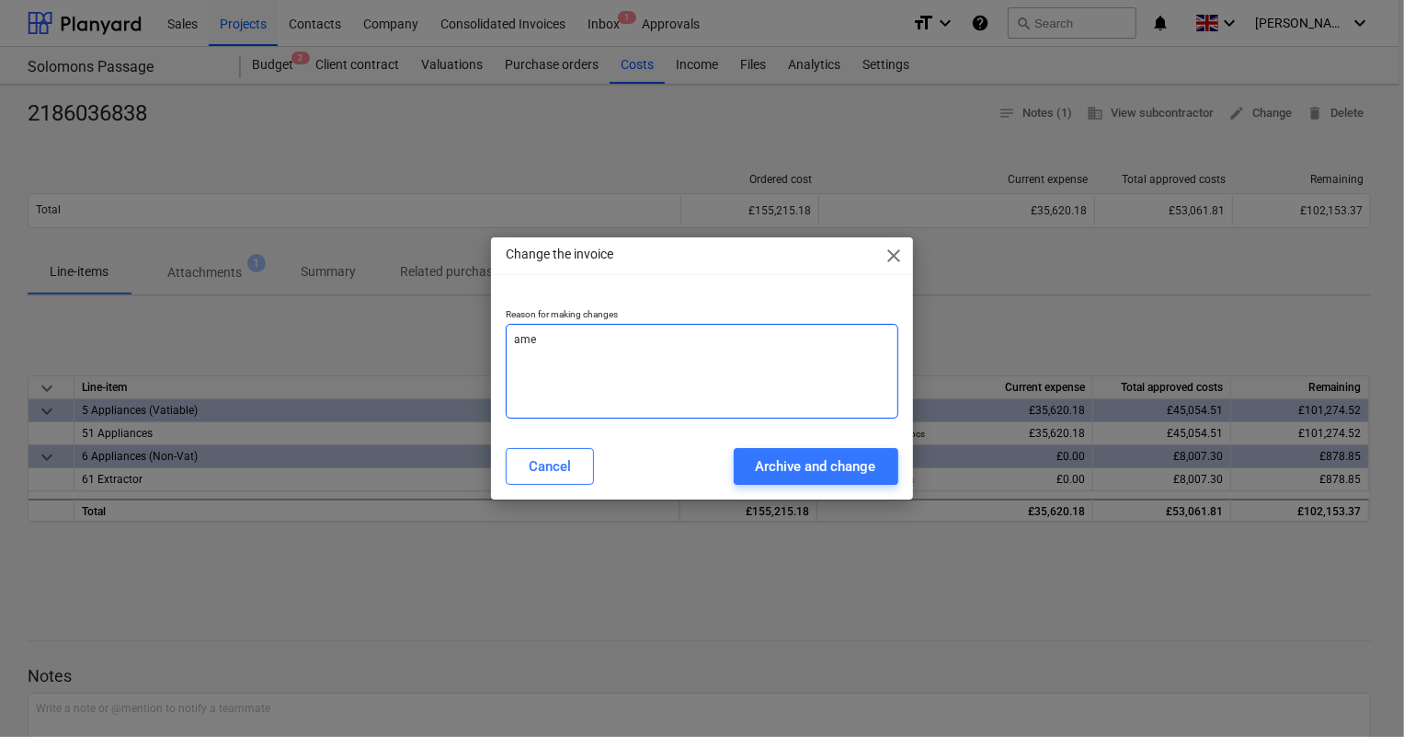
type textarea "x"
type textarea "amend"
type textarea "x"
type textarea "amend"
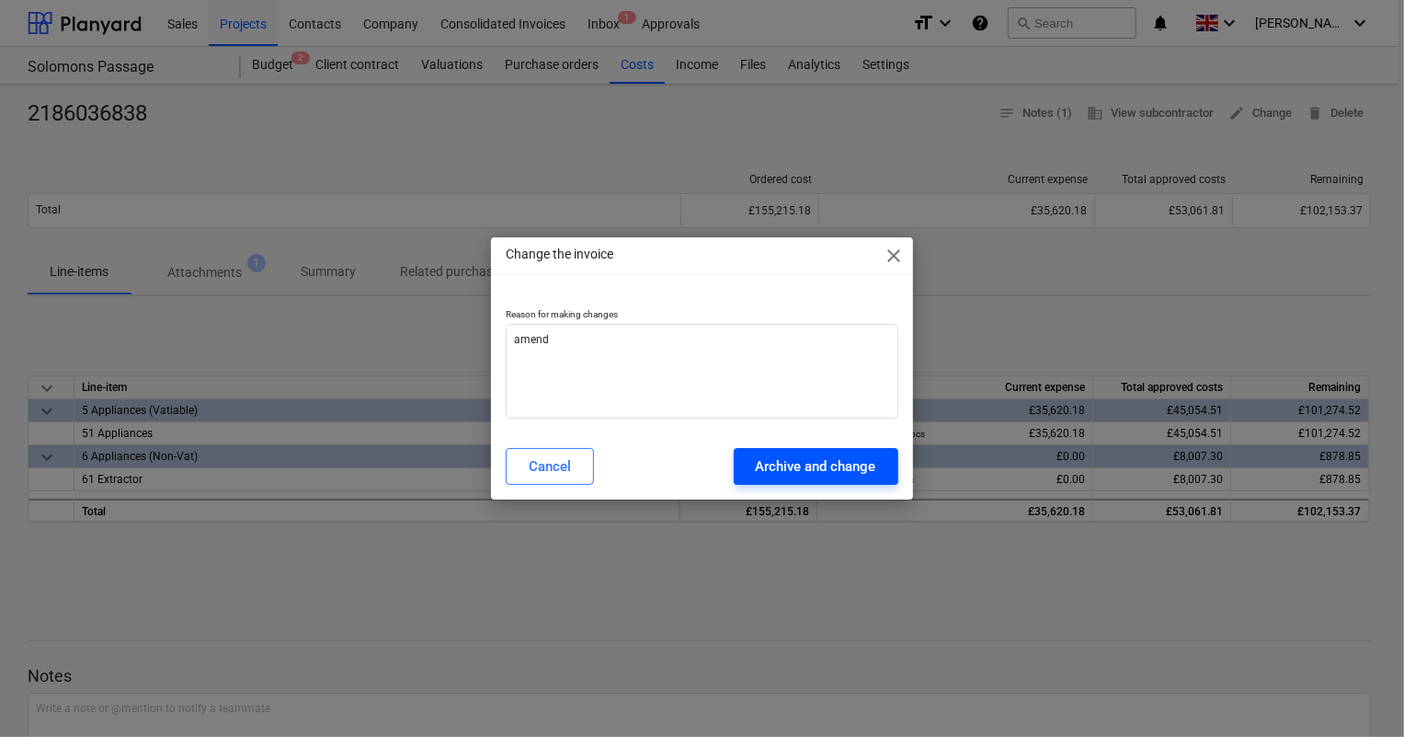
click at [798, 453] on button "Archive and change" at bounding box center [816, 466] width 165 height 37
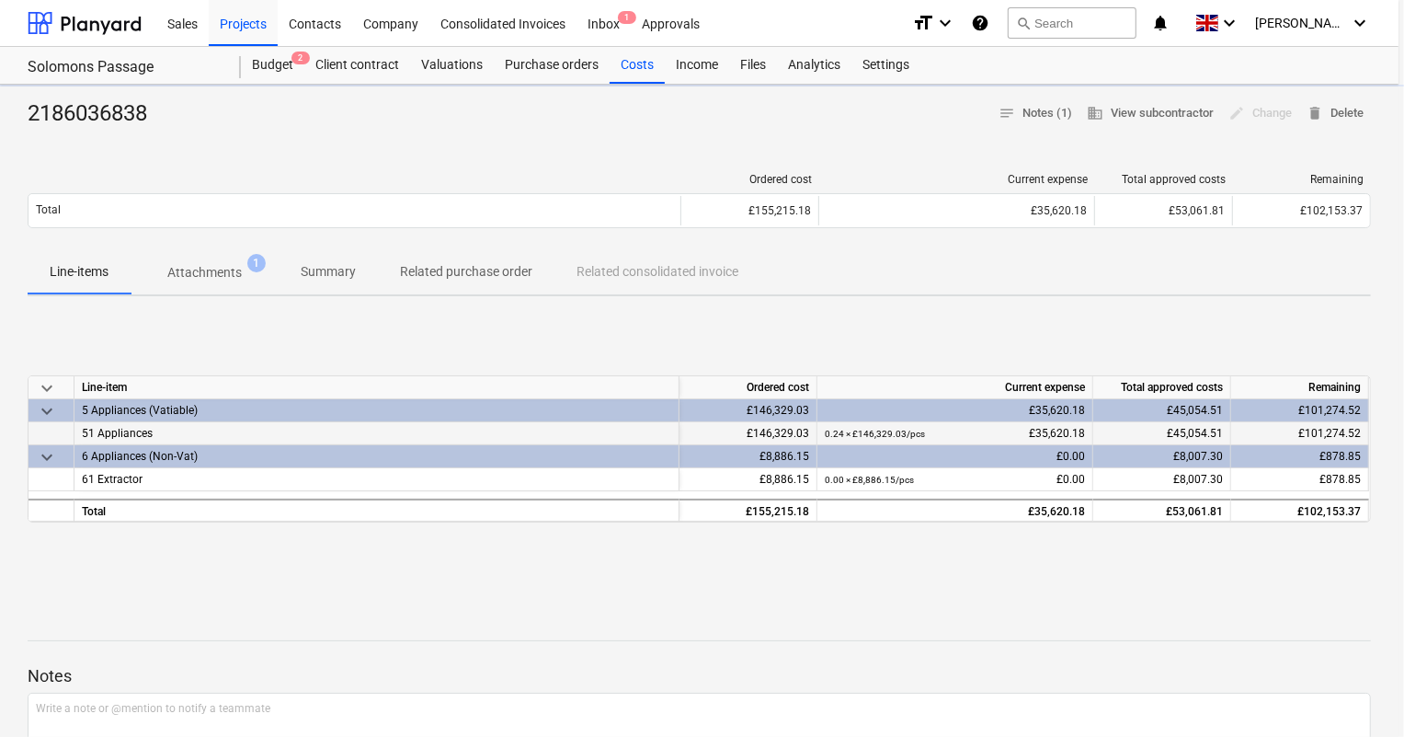
type textarea "x"
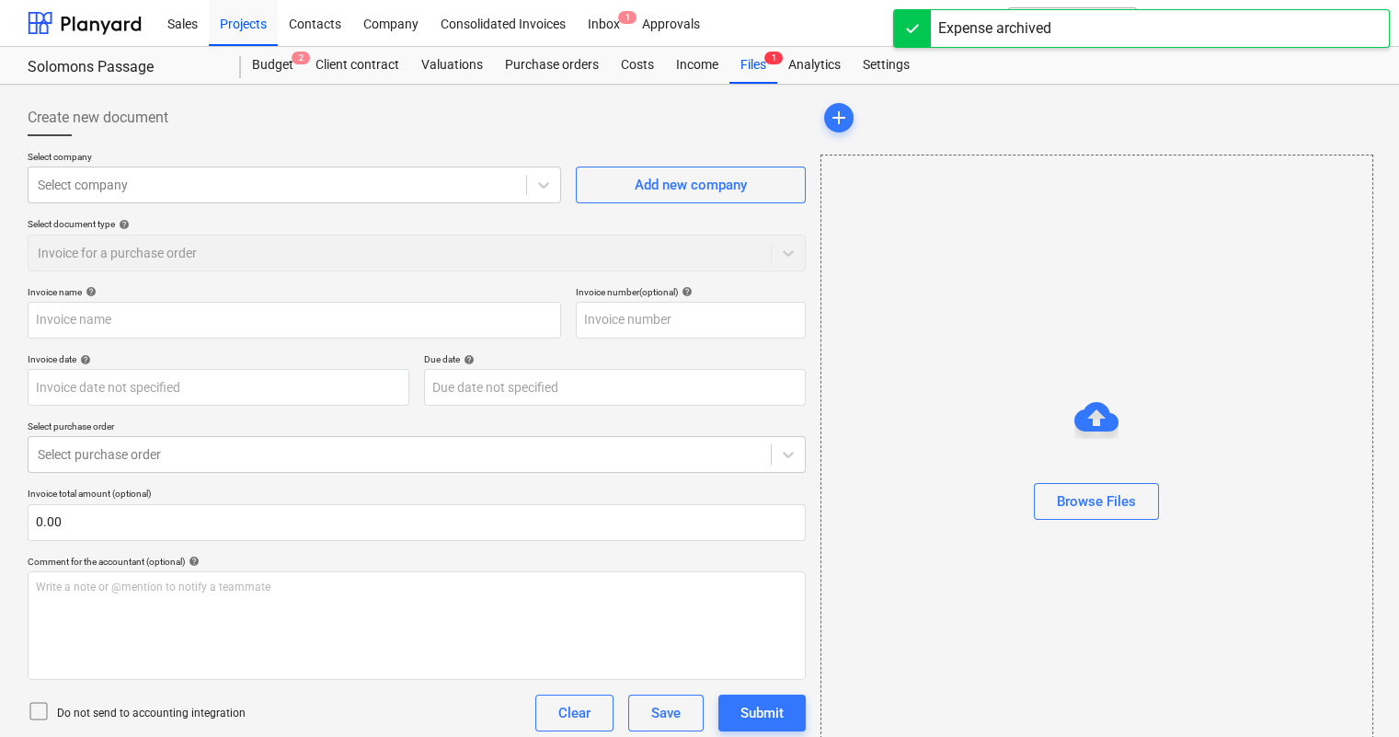
type input "2186036838"
type input "[DATE]"
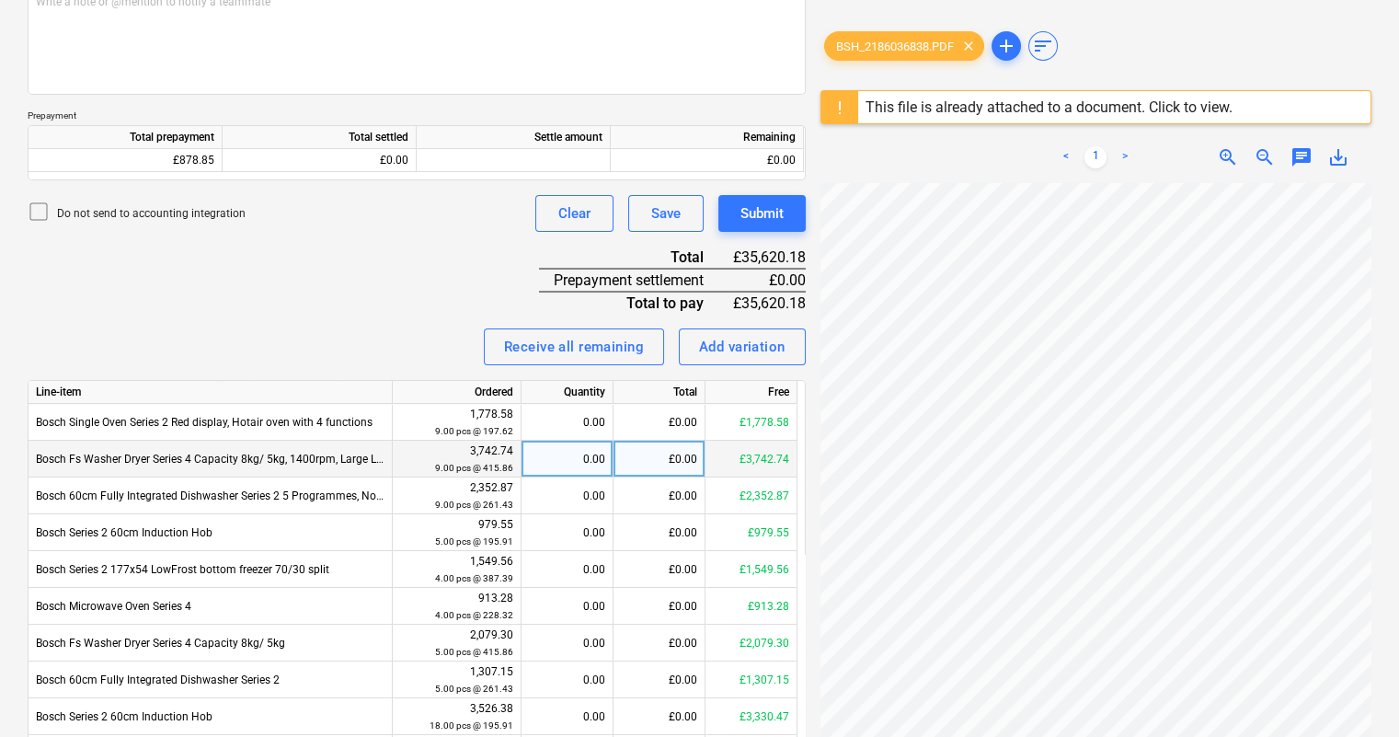
scroll to position [334, 0]
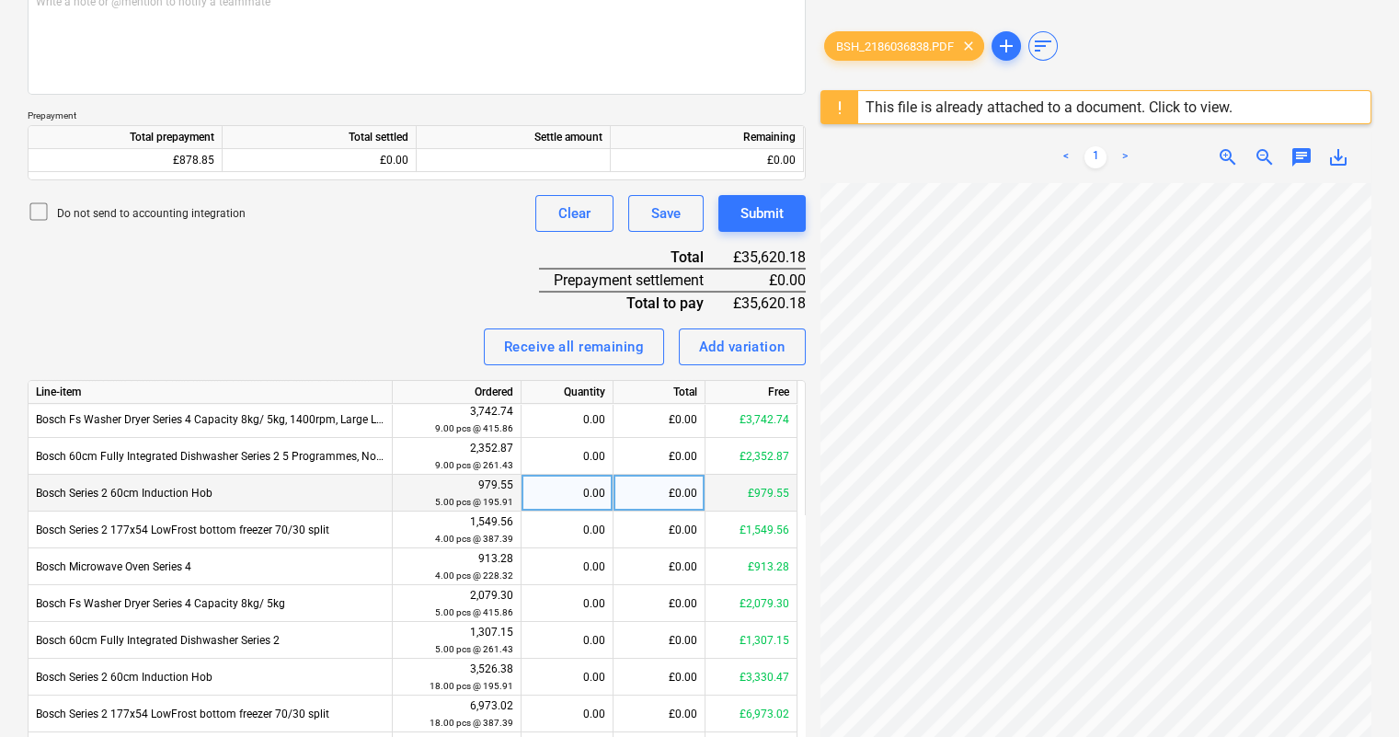
click at [647, 460] on div "£0.00" at bounding box center [659, 493] width 92 height 37
click at [768, 351] on div "Add variation" at bounding box center [742, 347] width 86 height 24
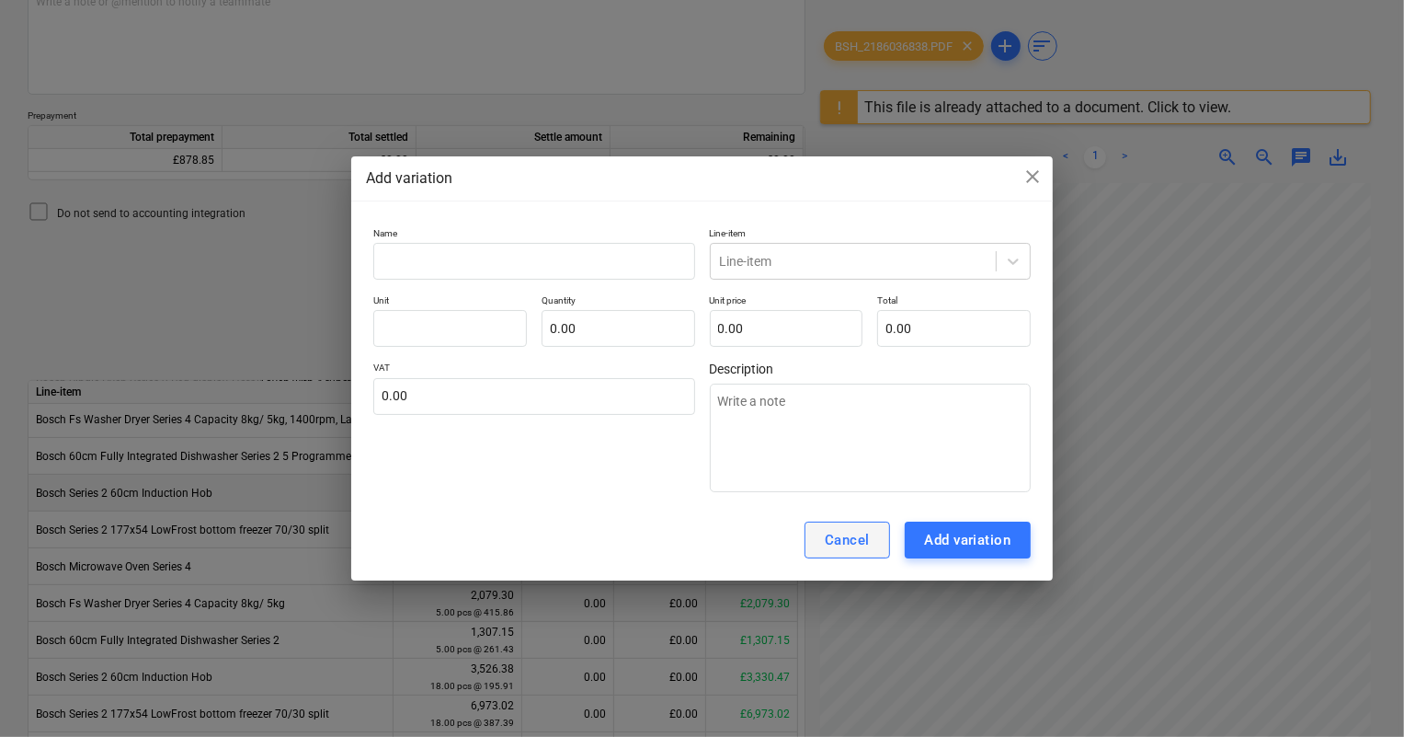
click at [831, 460] on button "Cancel" at bounding box center [848, 539] width 86 height 37
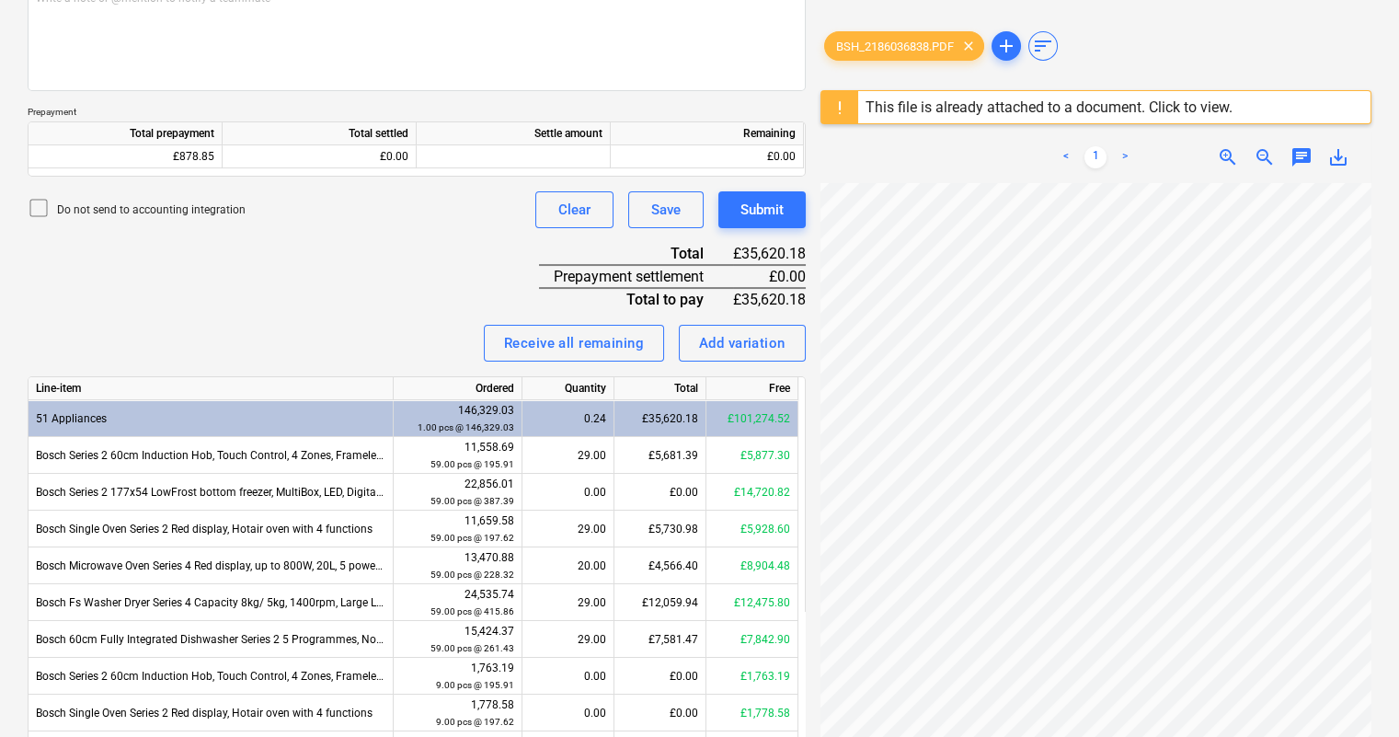
scroll to position [298, 0]
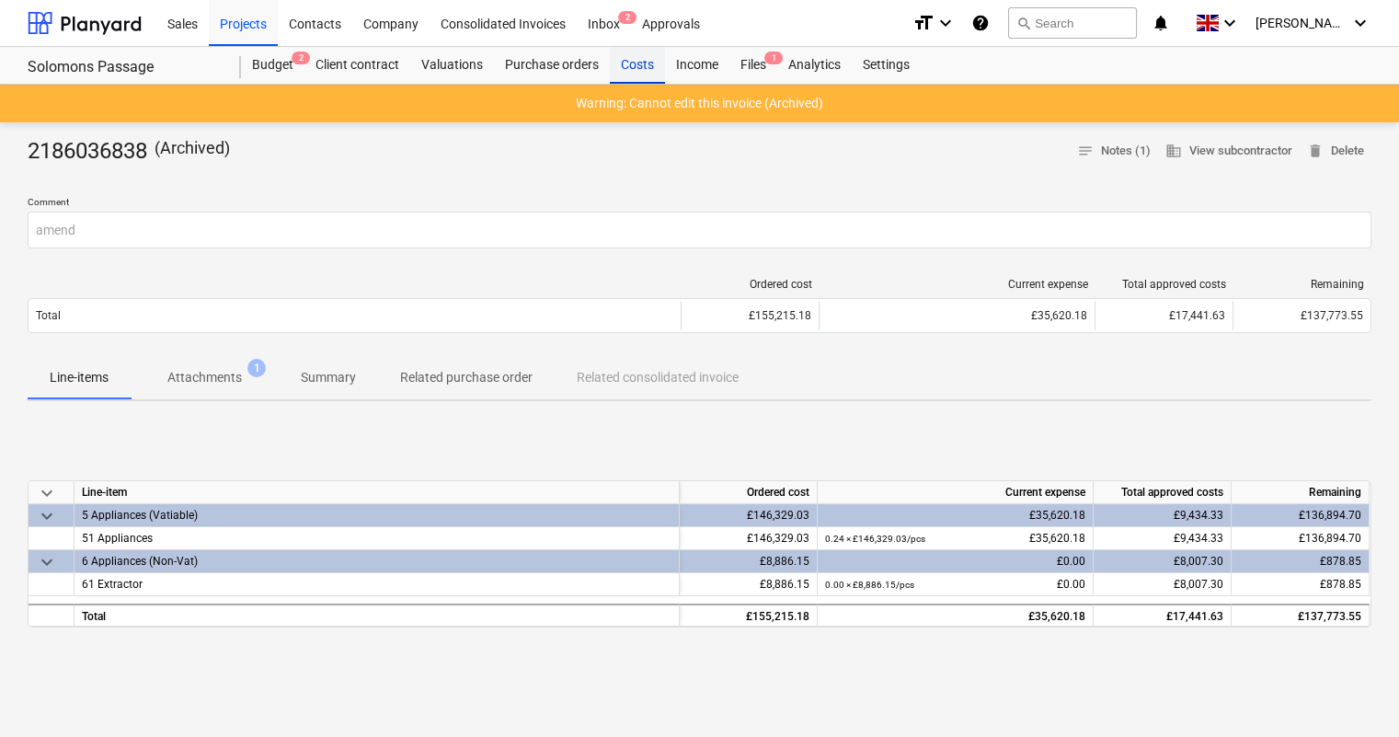
click at [641, 64] on div "Costs" at bounding box center [637, 65] width 55 height 37
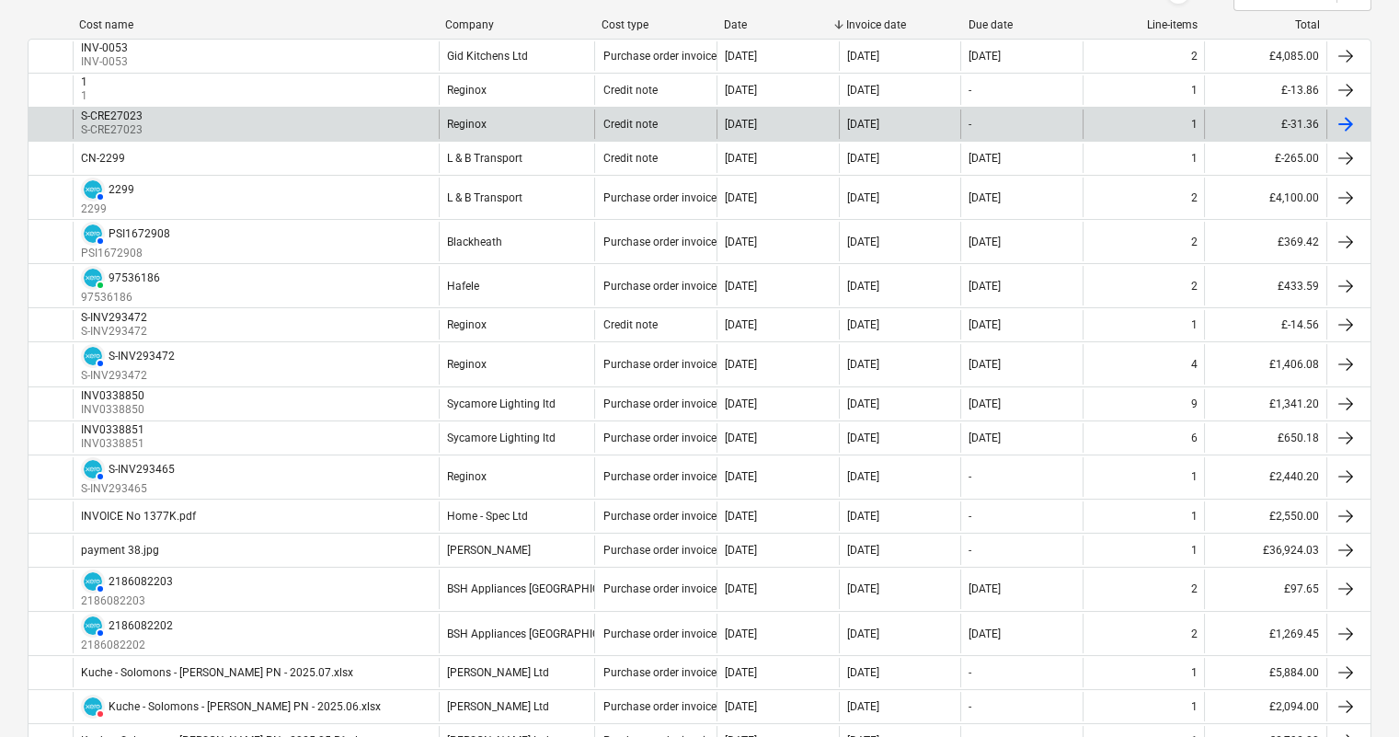
scroll to position [334, 0]
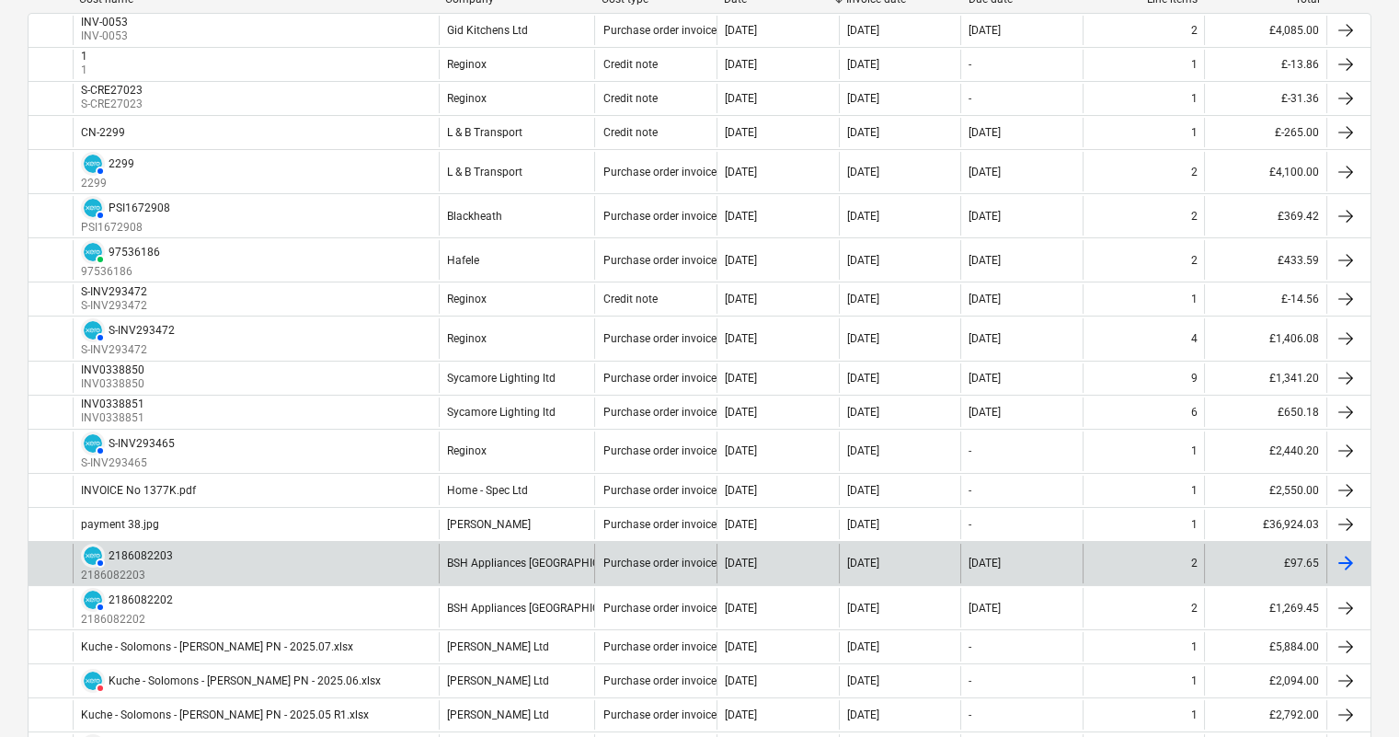
click at [246, 460] on div "AUTHORISED 2186082203 2186082203" at bounding box center [256, 564] width 366 height 40
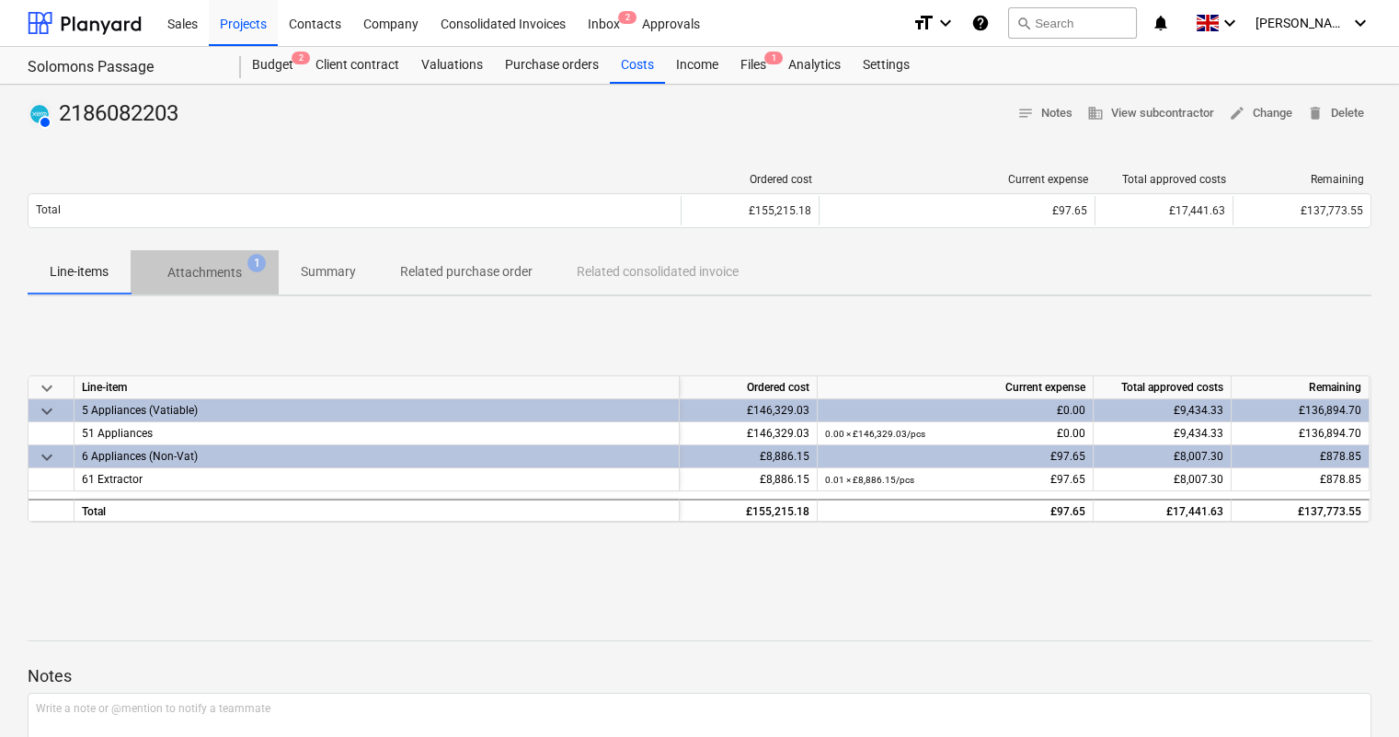
drag, startPoint x: 240, startPoint y: 275, endPoint x: 614, endPoint y: 311, distance: 376.0
click at [243, 275] on span "Attachments 1" at bounding box center [205, 272] width 104 height 19
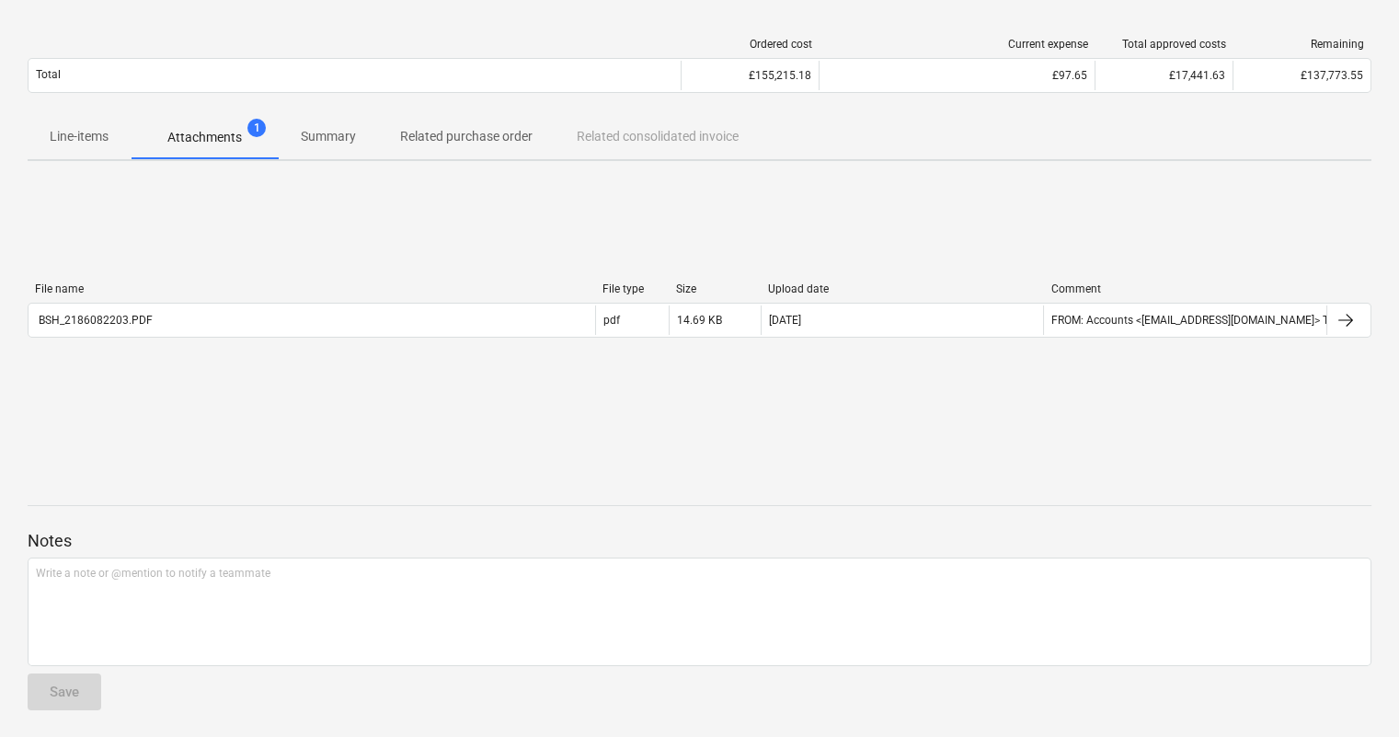
scroll to position [138, 0]
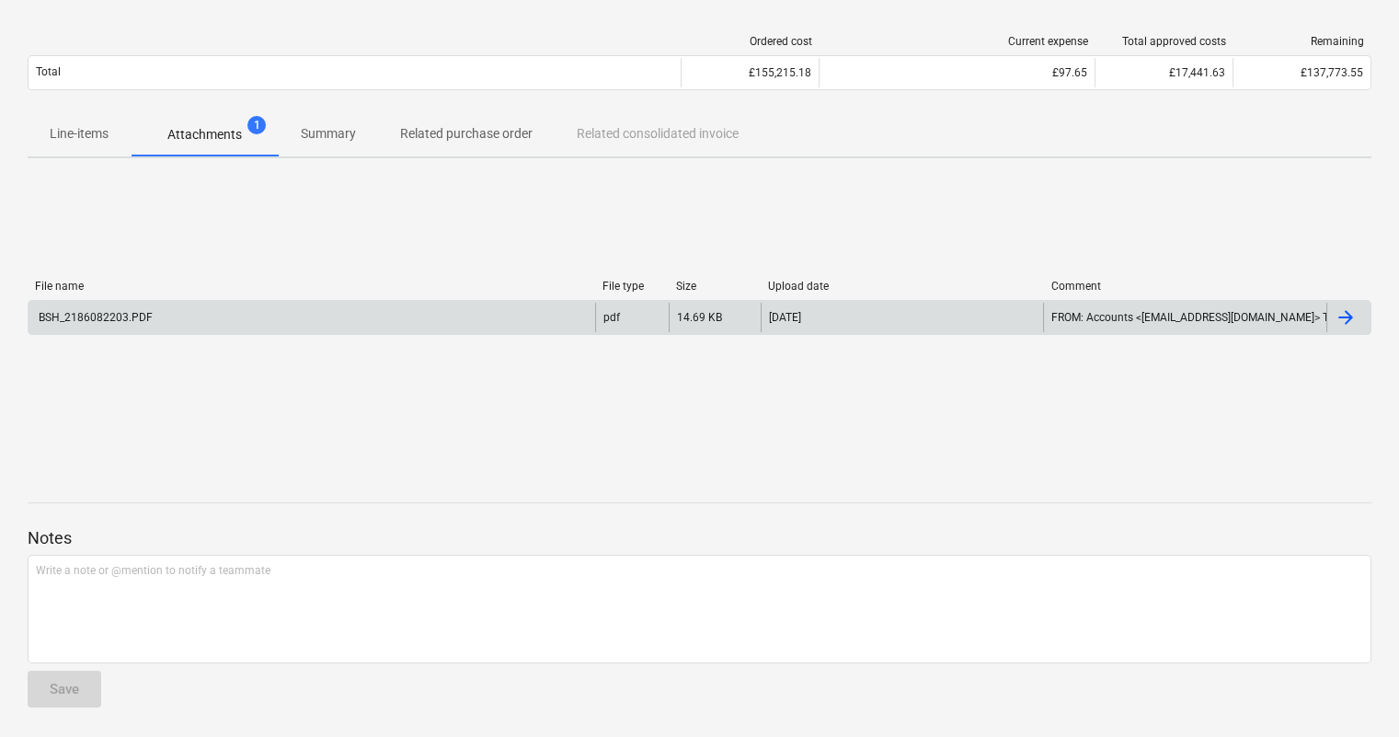
click at [197, 330] on div "BSH_2186082203.PDF" at bounding box center [312, 317] width 567 height 29
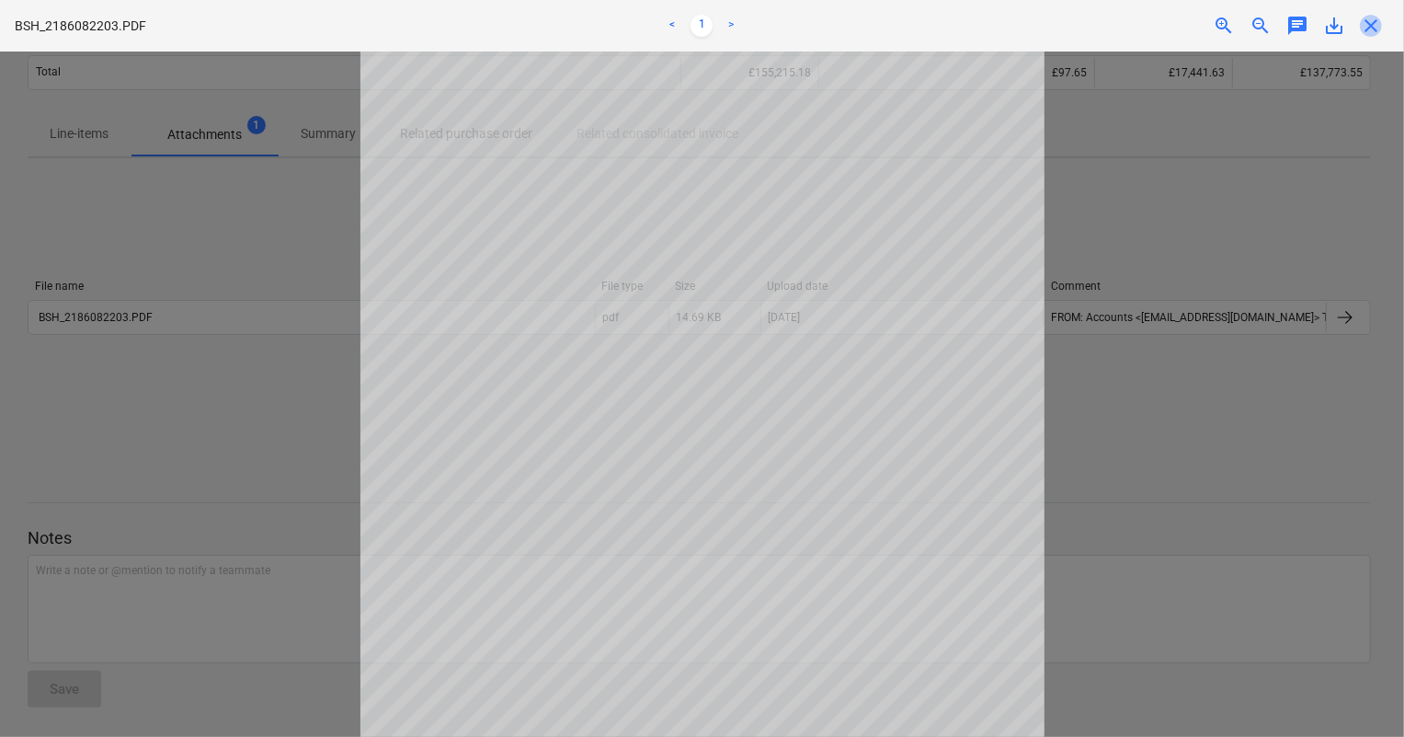
click at [1069, 27] on span "close" at bounding box center [1371, 26] width 22 height 22
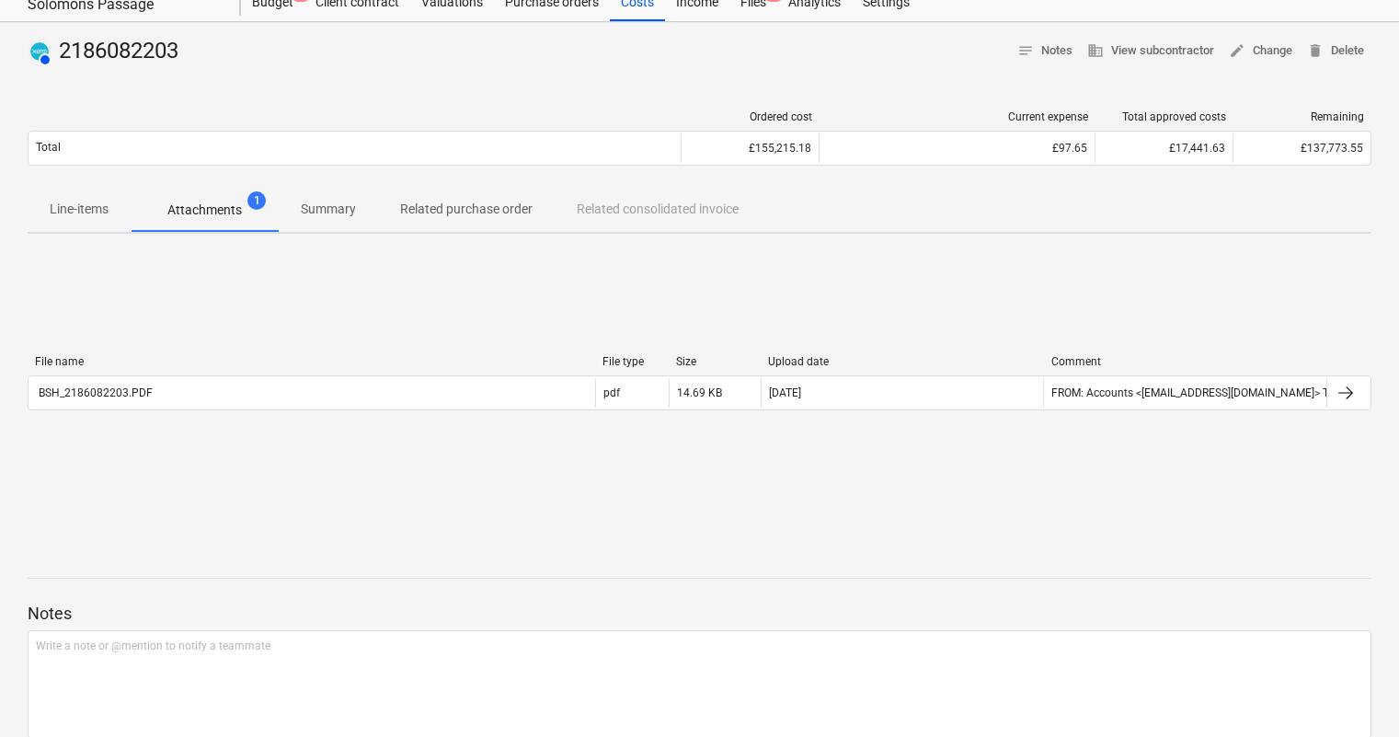
scroll to position [0, 0]
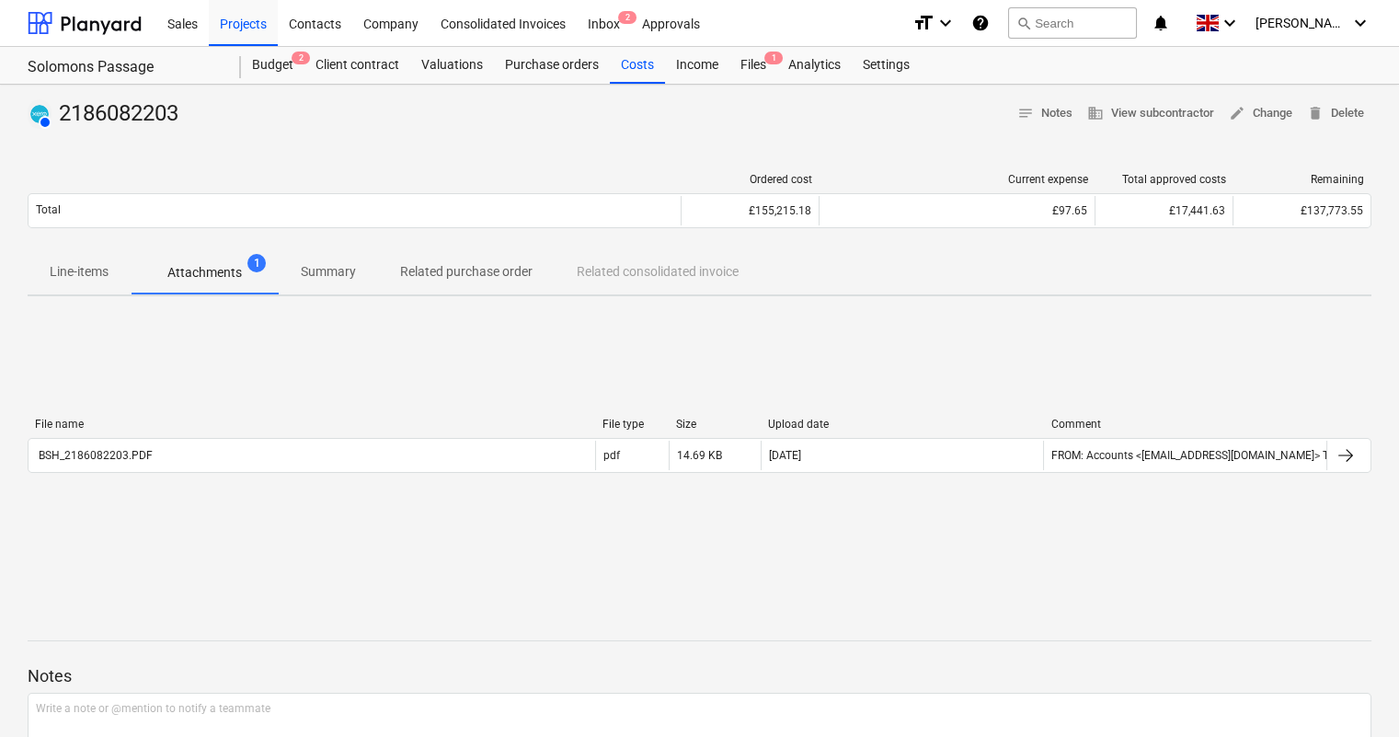
drag, startPoint x: 250, startPoint y: 18, endPoint x: 270, endPoint y: 46, distance: 34.2
click at [252, 23] on div "Projects" at bounding box center [243, 22] width 69 height 47
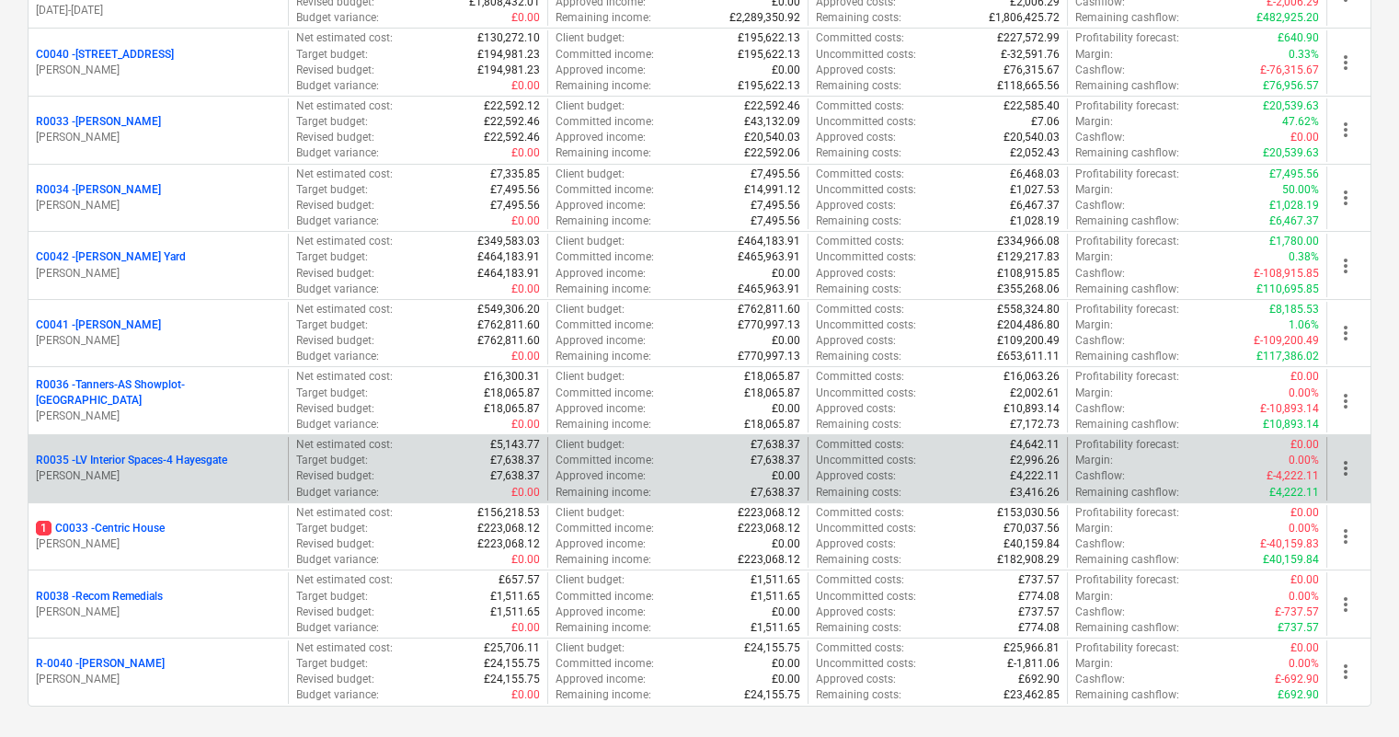
scroll to position [418, 0]
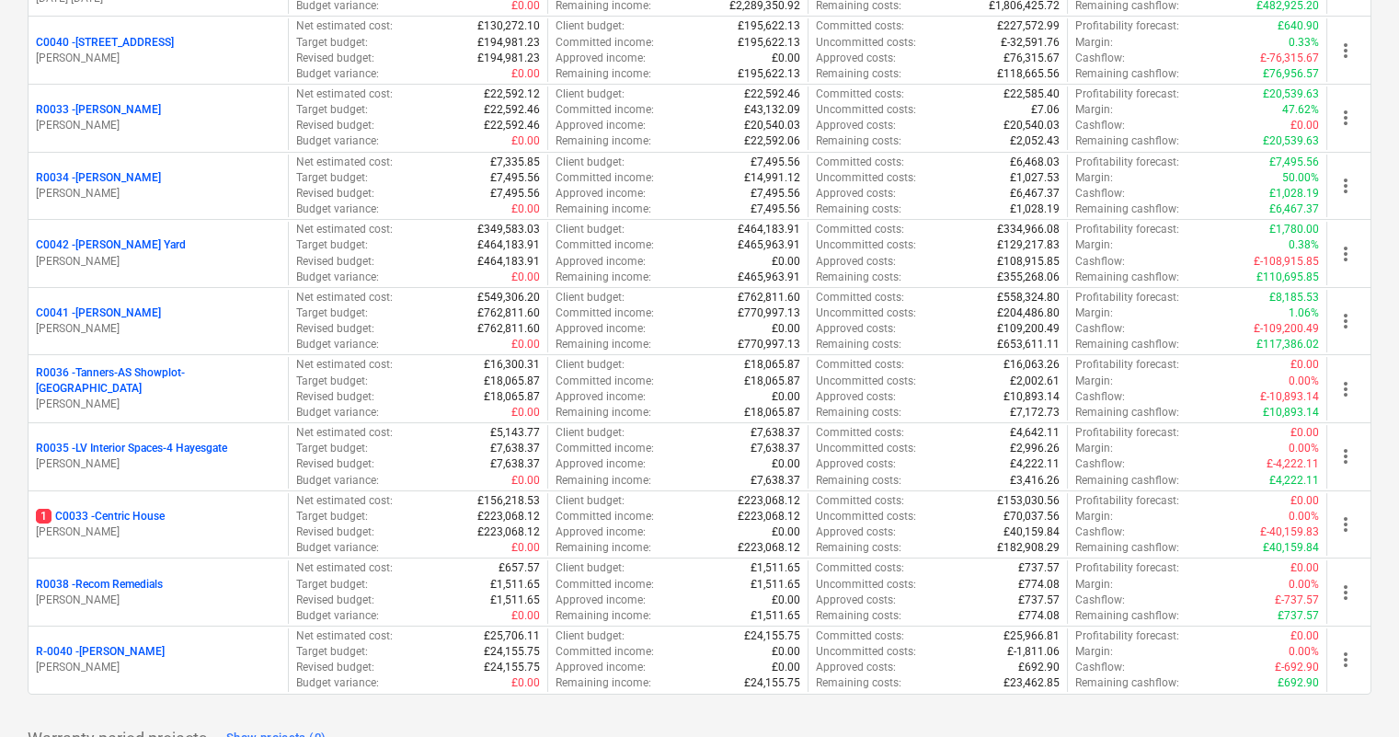
click at [99, 306] on p "C0041 - [PERSON_NAME]" at bounding box center [98, 313] width 125 height 16
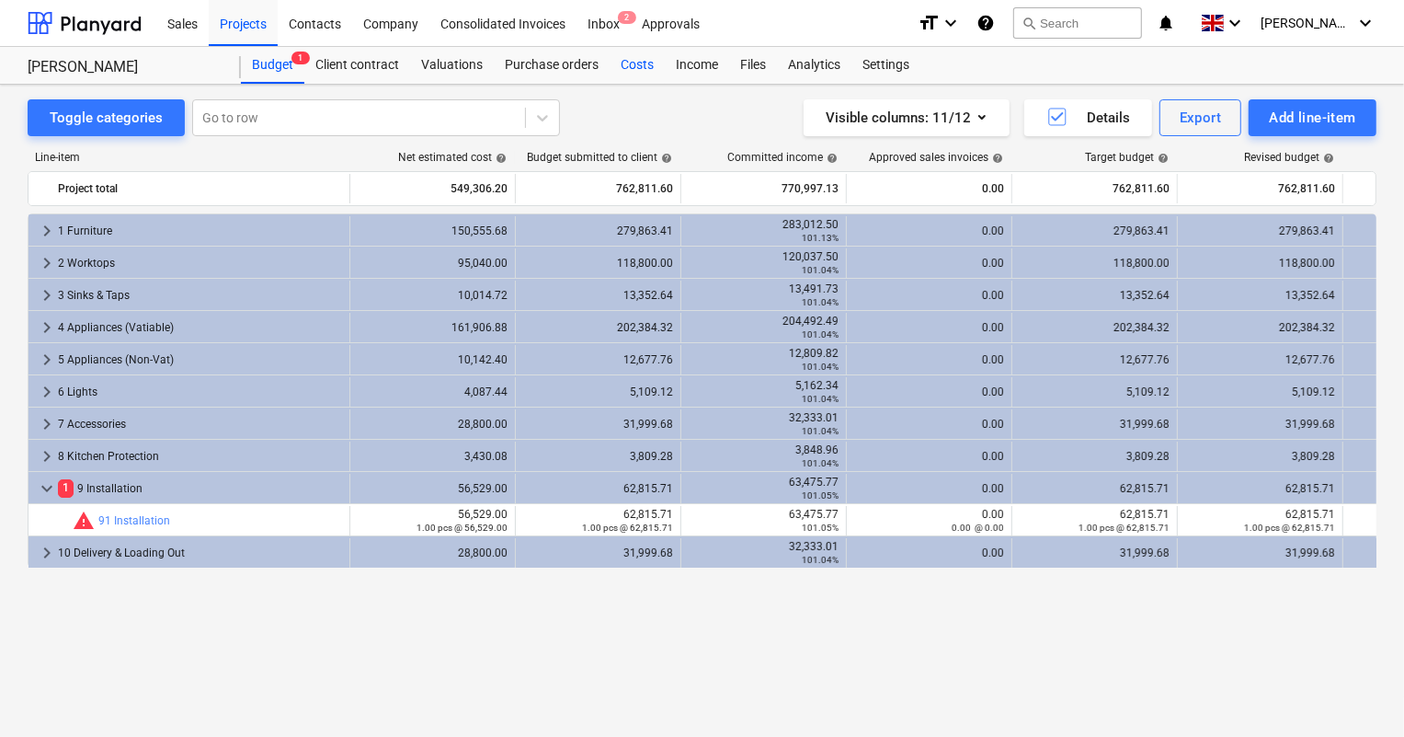
click at [641, 60] on div "Costs" at bounding box center [637, 65] width 55 height 37
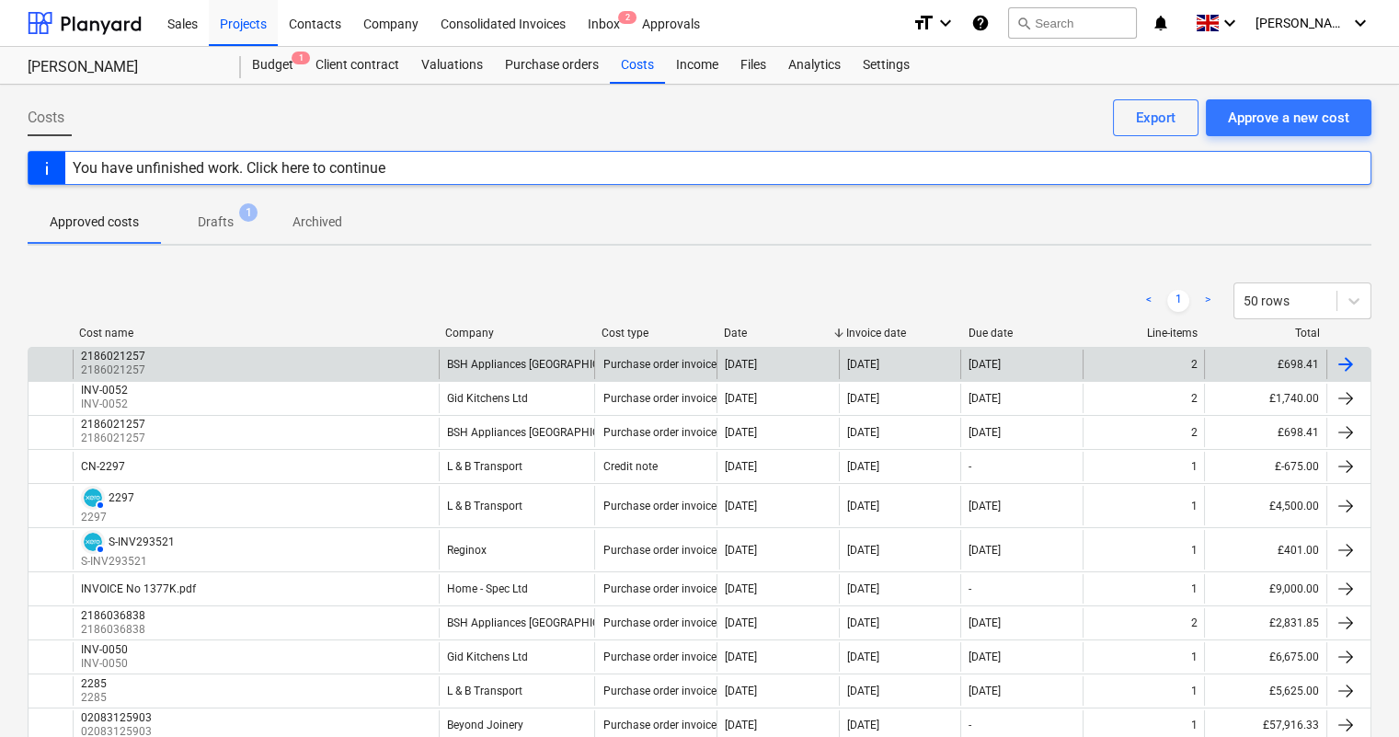
click at [290, 372] on div "2186021257 2186021257" at bounding box center [256, 363] width 366 height 29
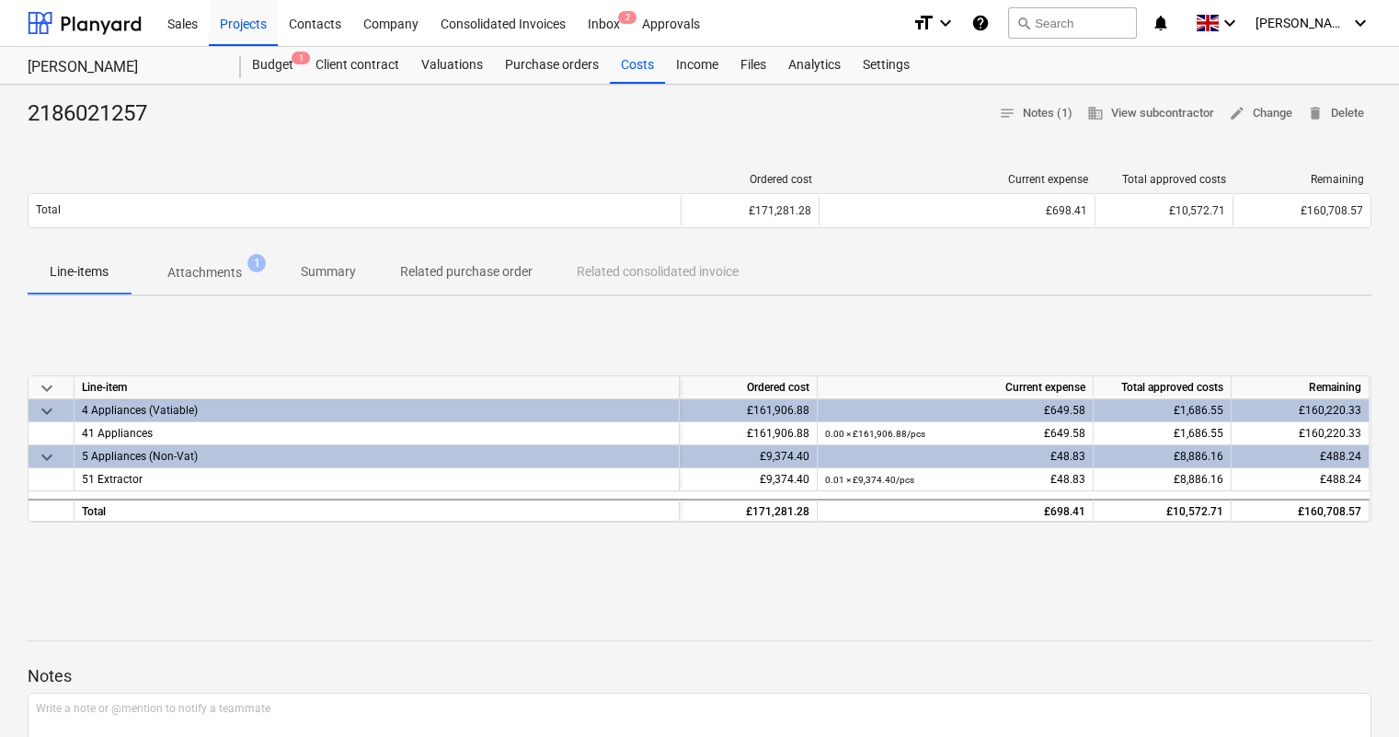
click at [239, 257] on span "Attachments 1" at bounding box center [205, 272] width 148 height 33
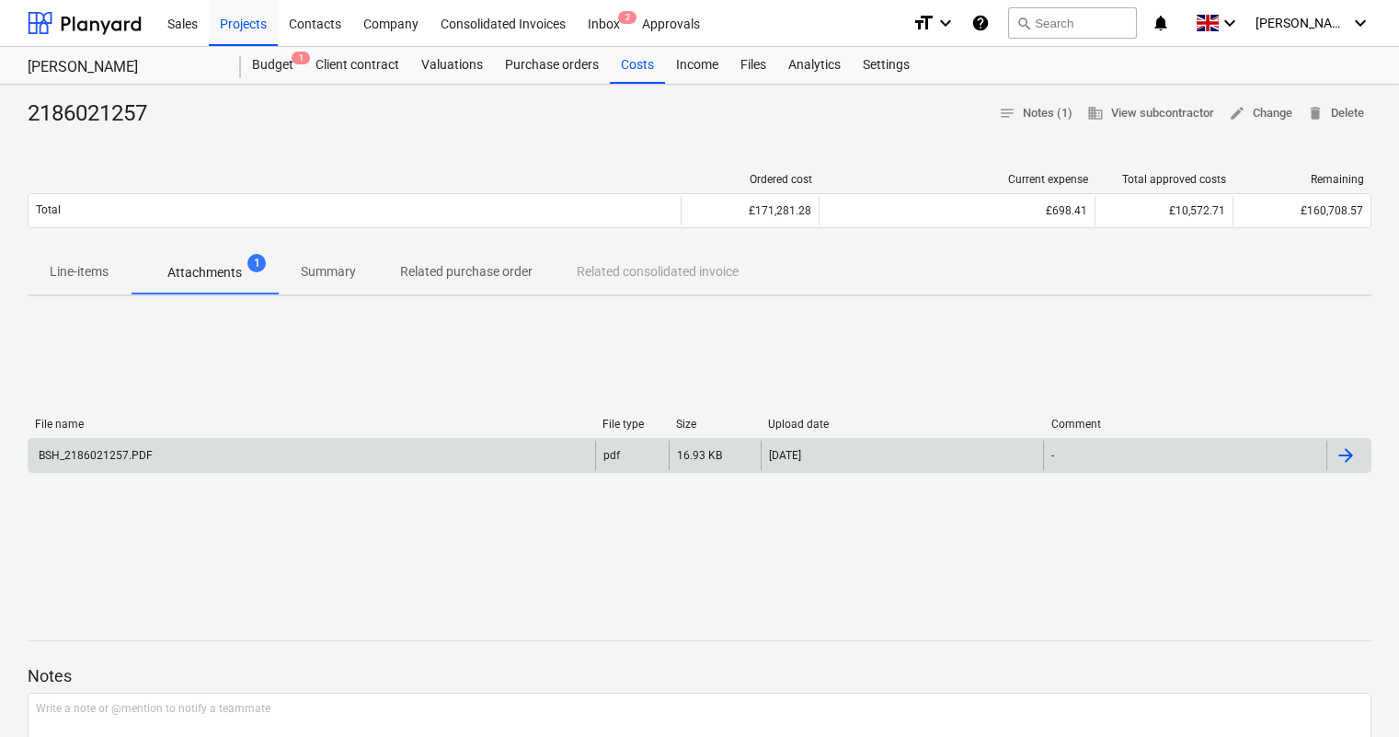
click at [324, 450] on div "BSH_2186021257.PDF" at bounding box center [312, 455] width 567 height 29
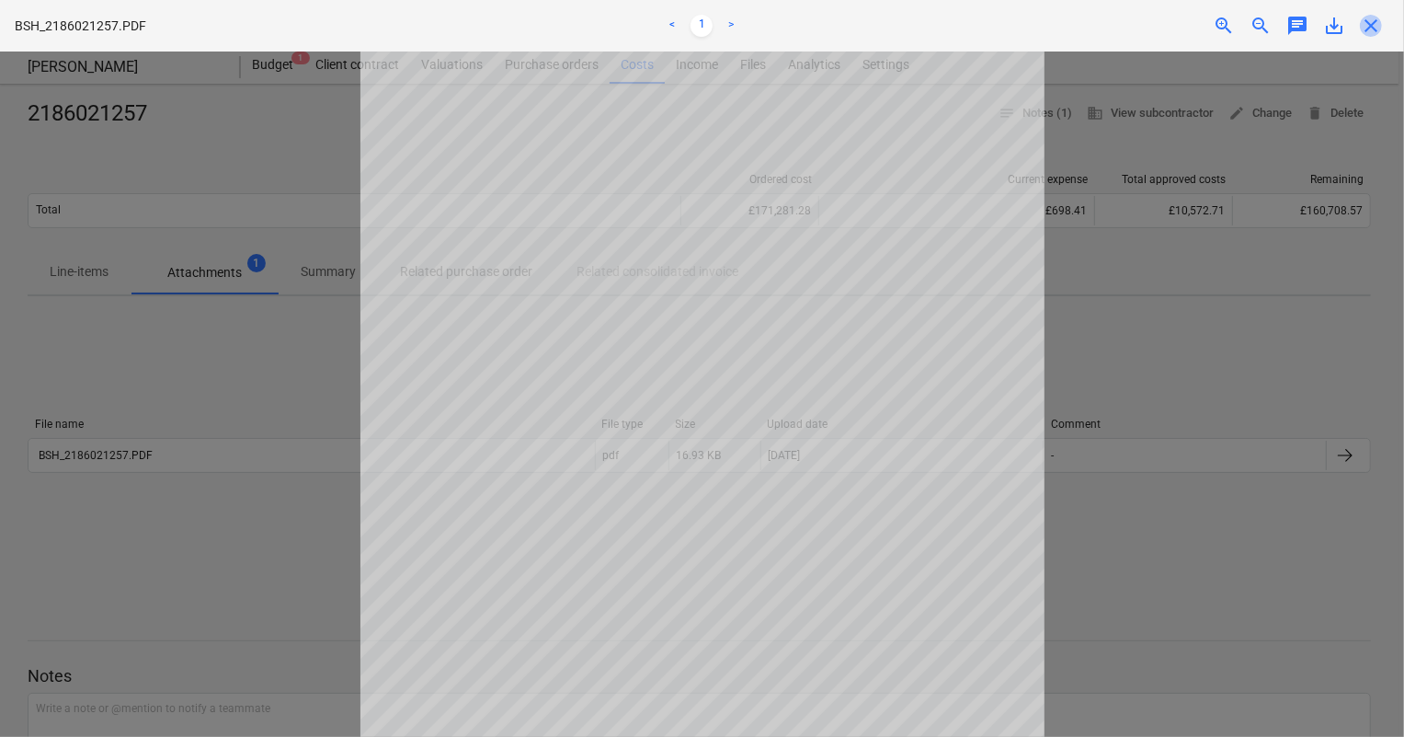
click at [1069, 25] on span "close" at bounding box center [1371, 26] width 22 height 22
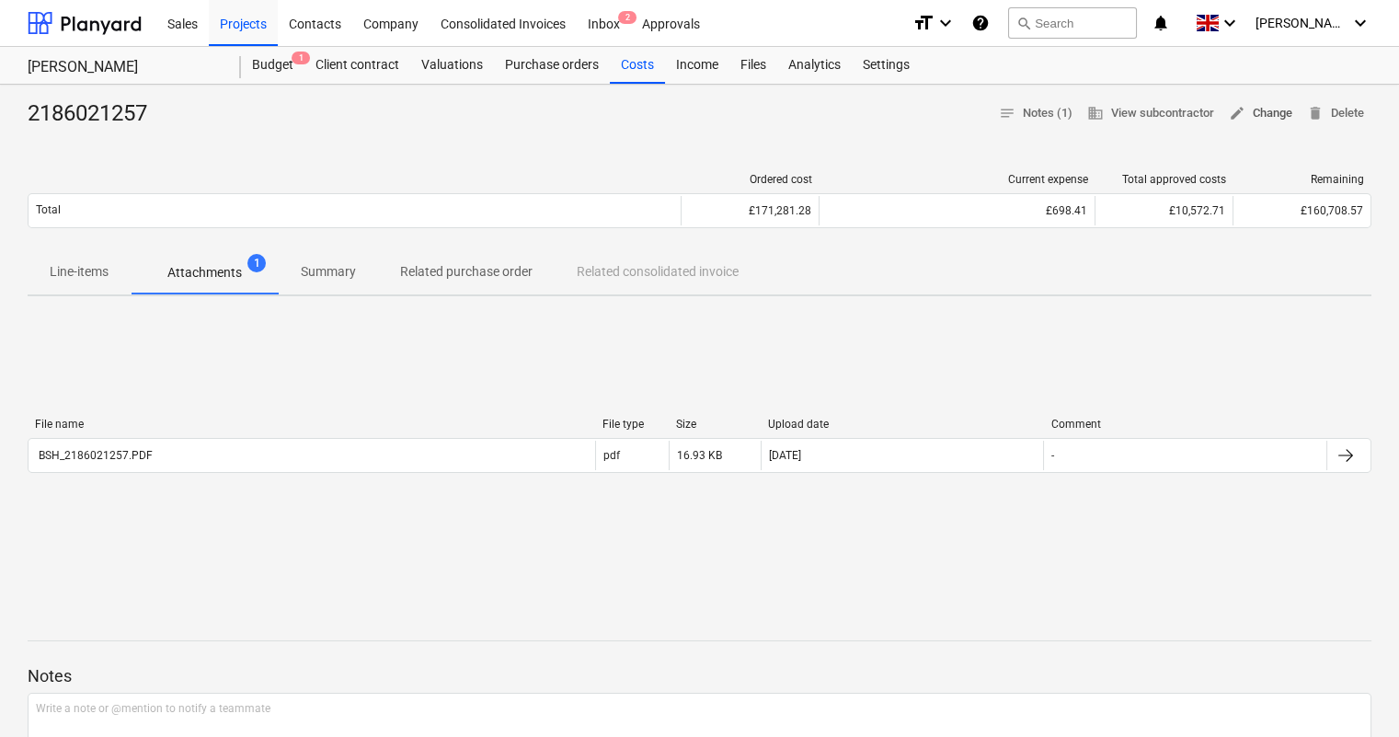
click at [1069, 113] on span "edit Change" at bounding box center [1260, 113] width 63 height 21
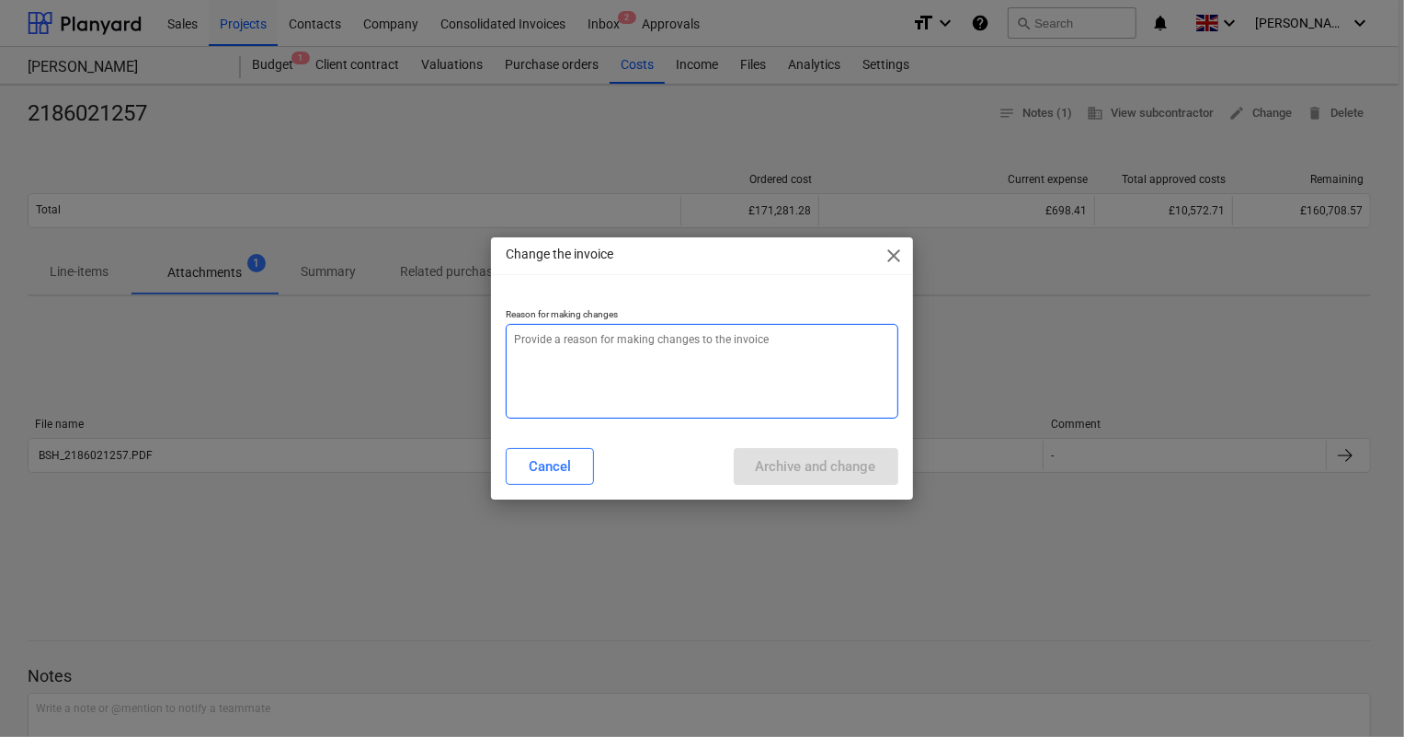
click at [655, 406] on textarea at bounding box center [702, 371] width 392 height 95
type textarea "x"
type textarea "a"
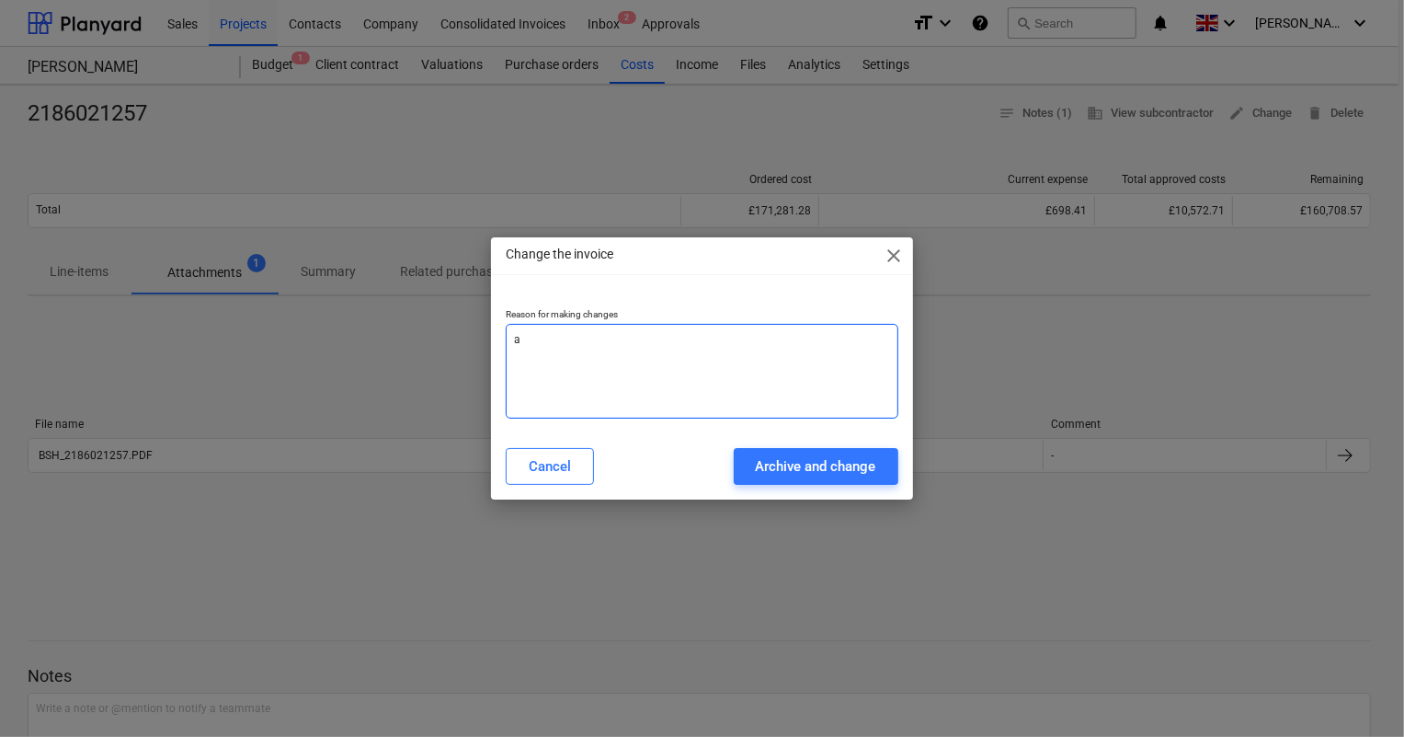
type textarea "x"
type textarea "am"
type textarea "x"
type textarea "ame"
type textarea "x"
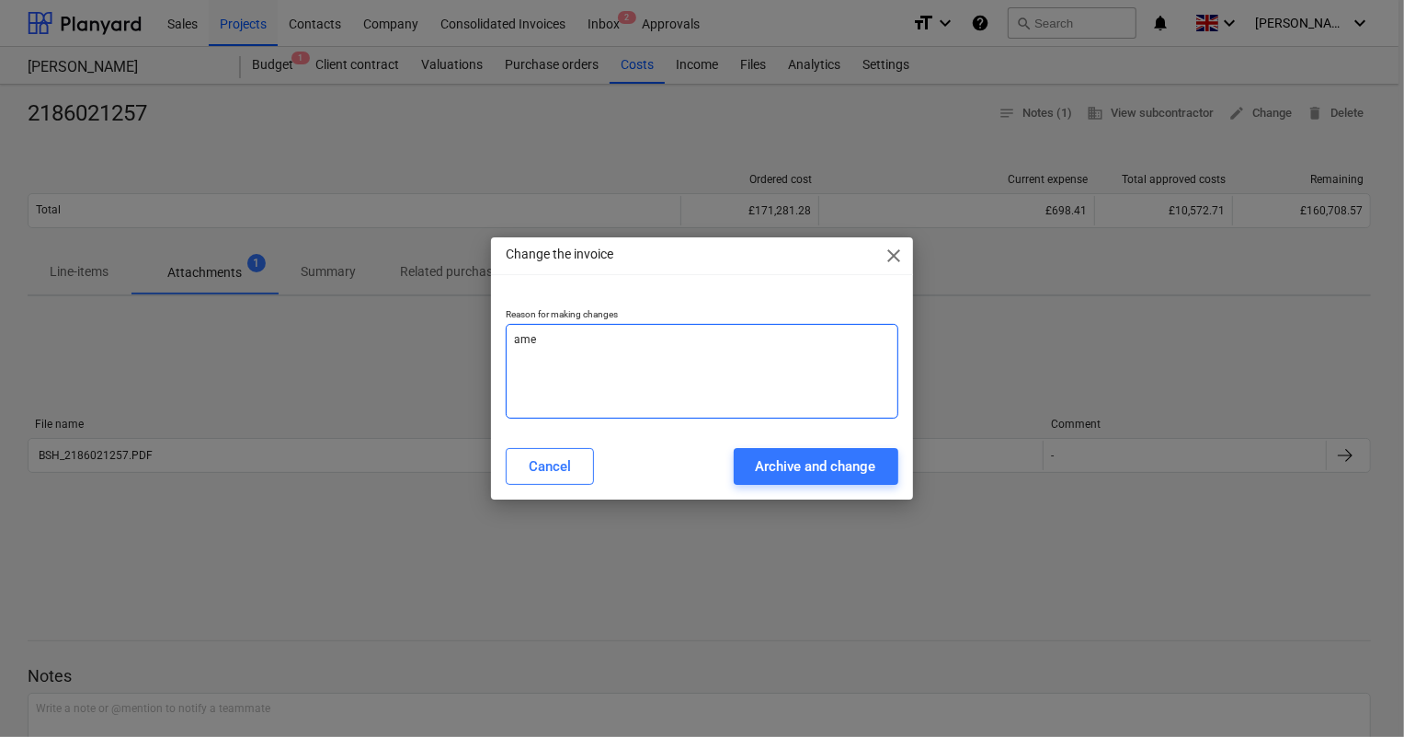
type textarea "[MEDICAL_DATA]"
type textarea "x"
type textarea "amend"
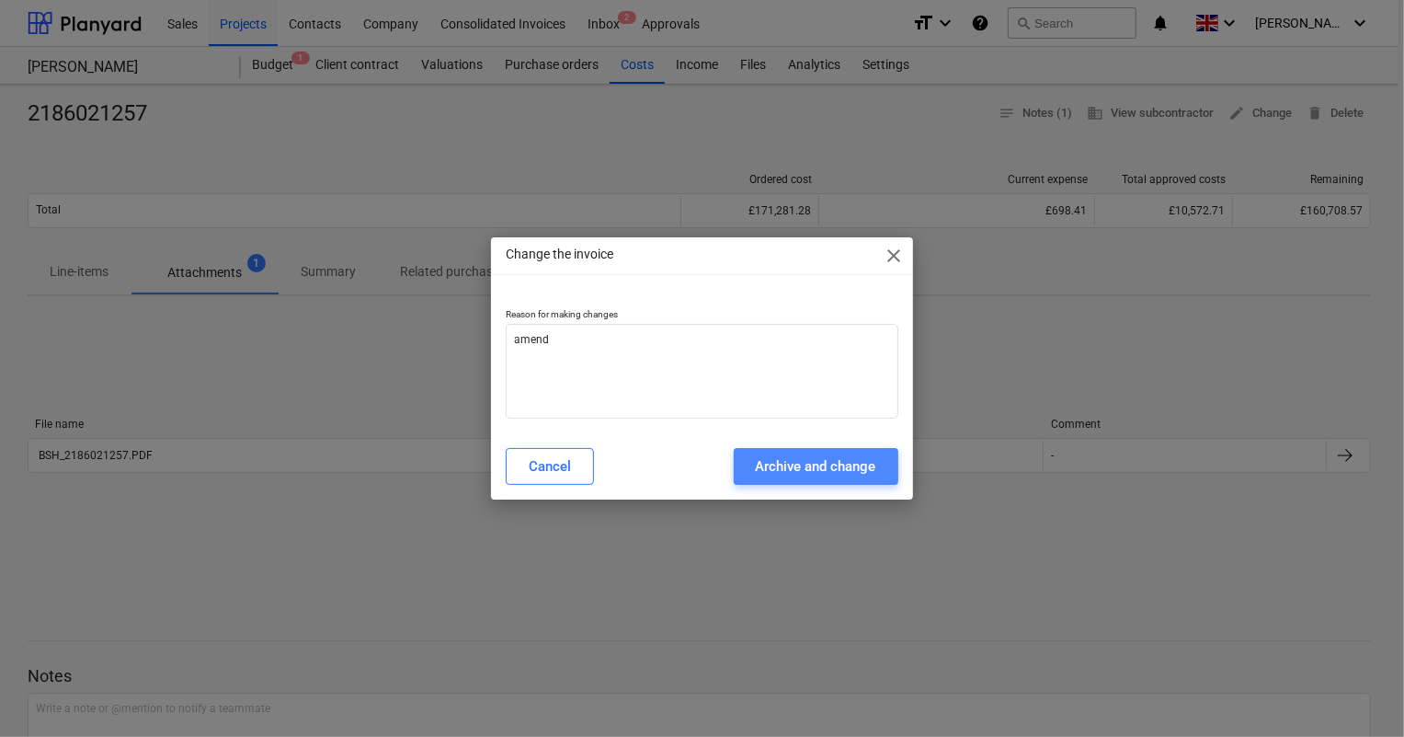
click at [797, 454] on div "Archive and change" at bounding box center [816, 466] width 120 height 24
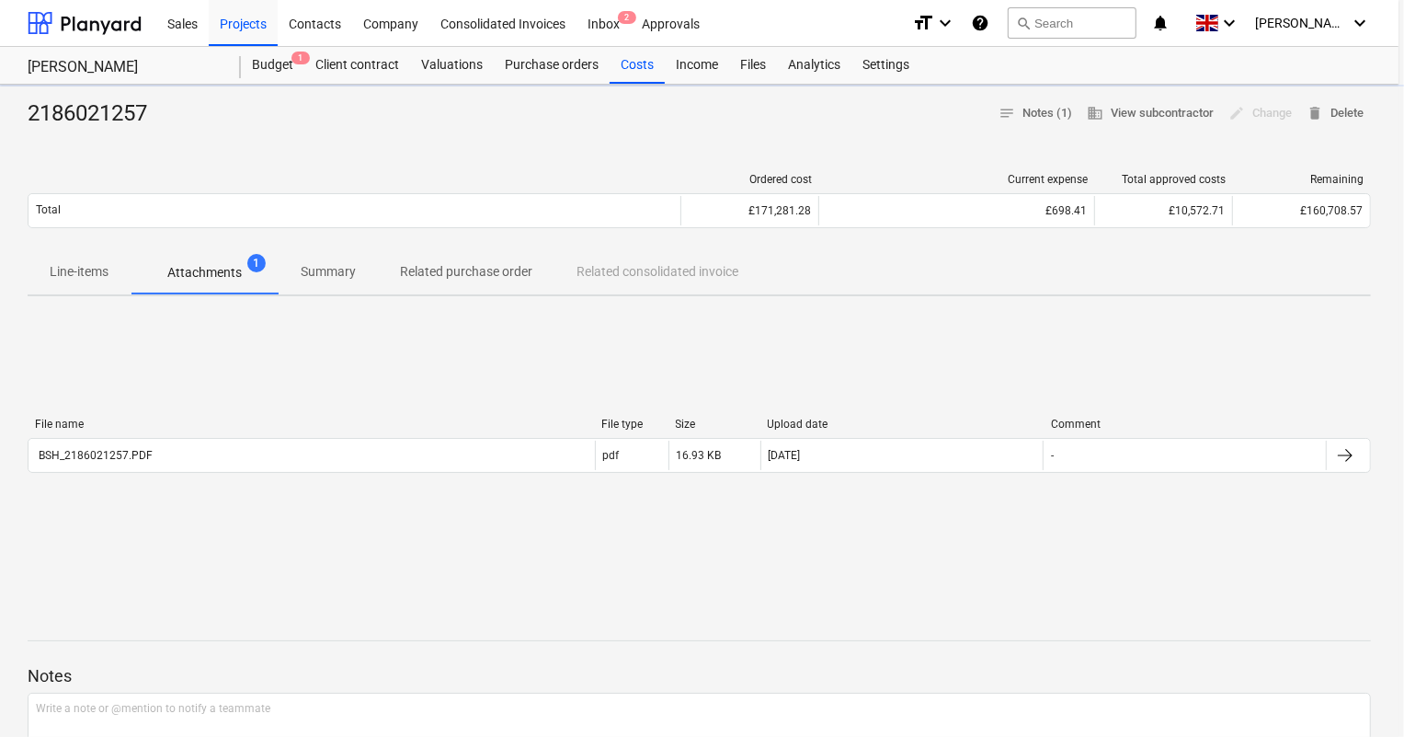
type textarea "x"
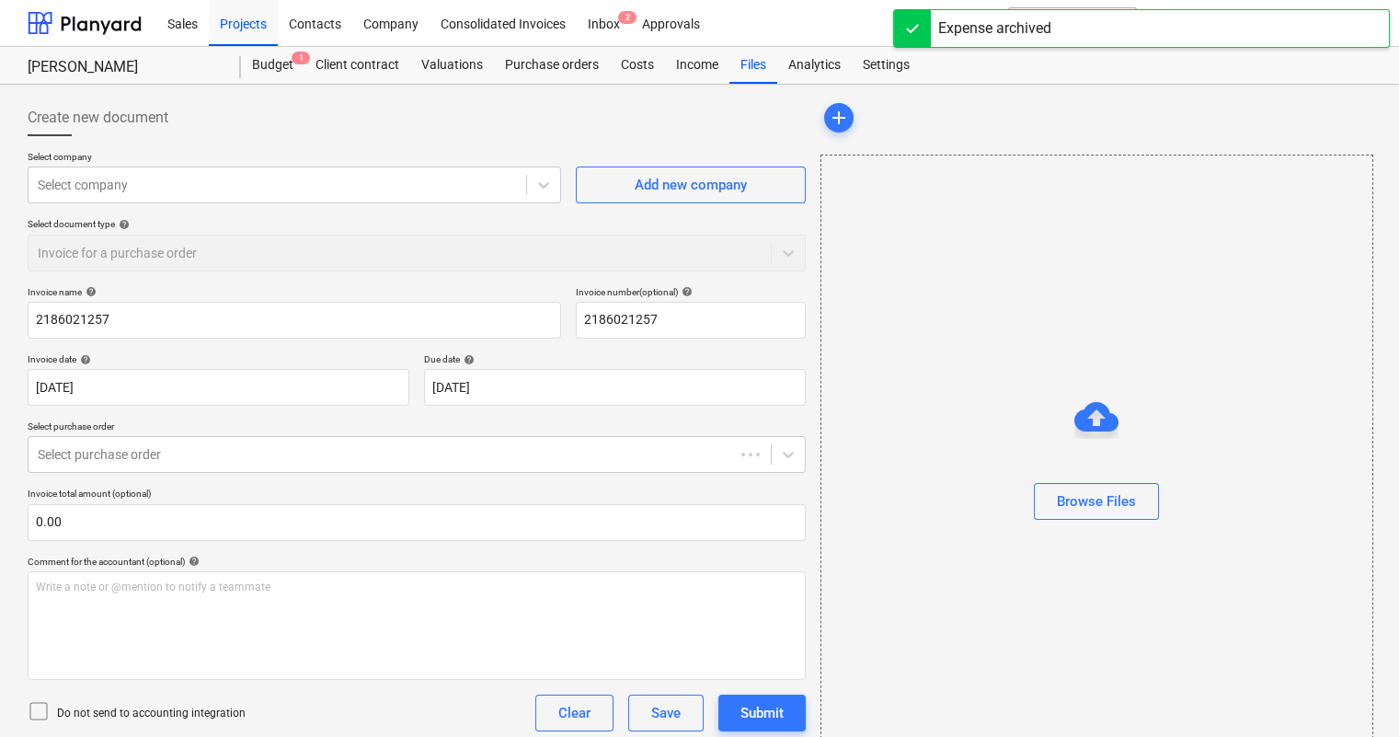
type input "2186021257"
type input "[DATE]"
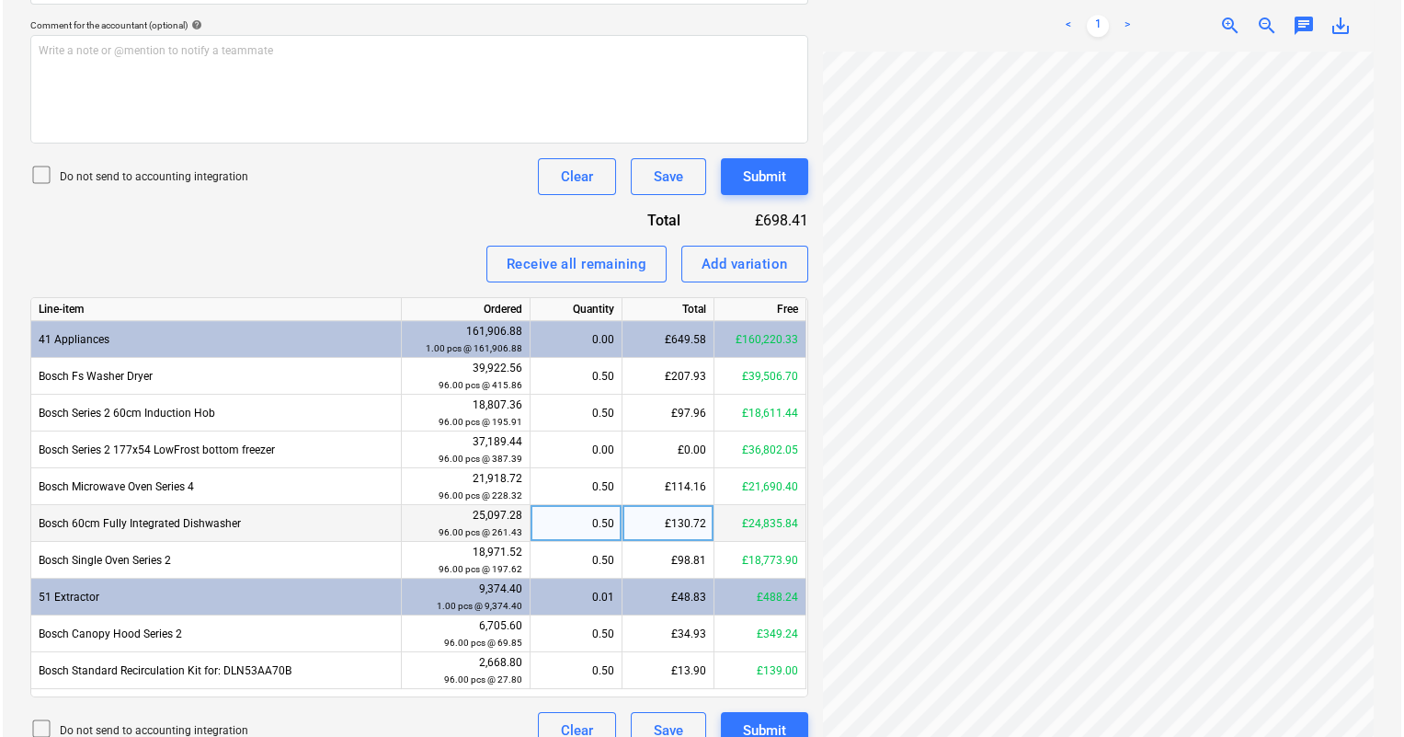
scroll to position [611, 0]
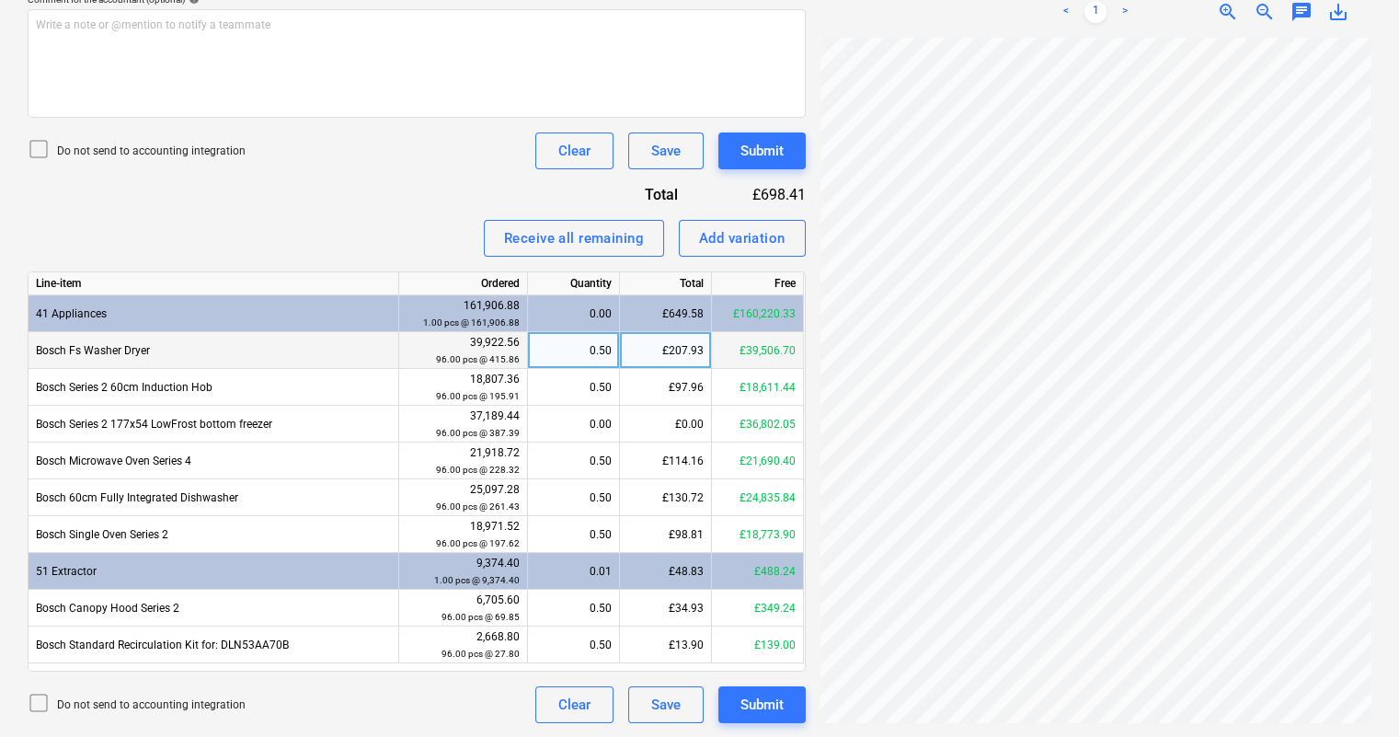
click at [690, 352] on div "£207.93" at bounding box center [666, 350] width 92 height 37
click at [699, 351] on input "207.93" at bounding box center [665, 350] width 91 height 36
click at [667, 354] on input "207.93" at bounding box center [665, 350] width 91 height 36
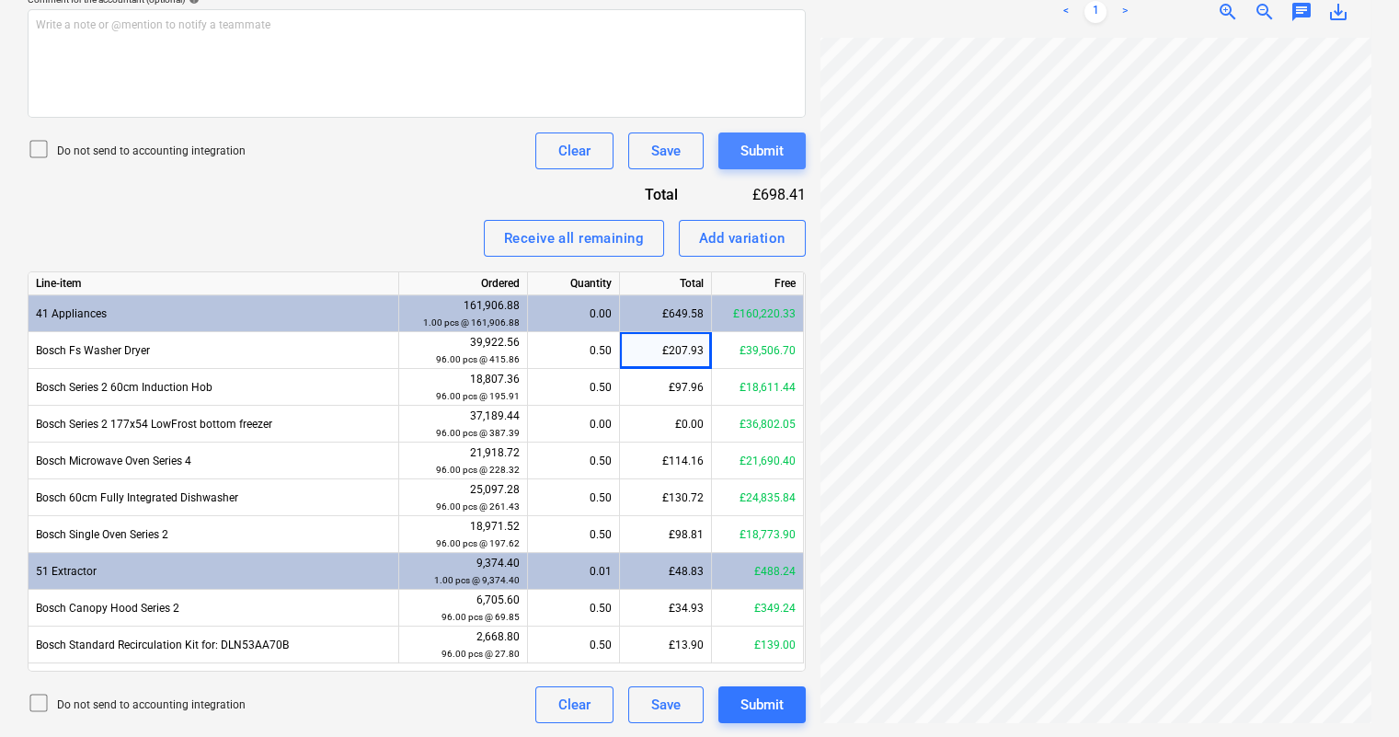
click at [753, 157] on div "Submit" at bounding box center [761, 151] width 43 height 24
